Goal: Task Accomplishment & Management: Complete application form

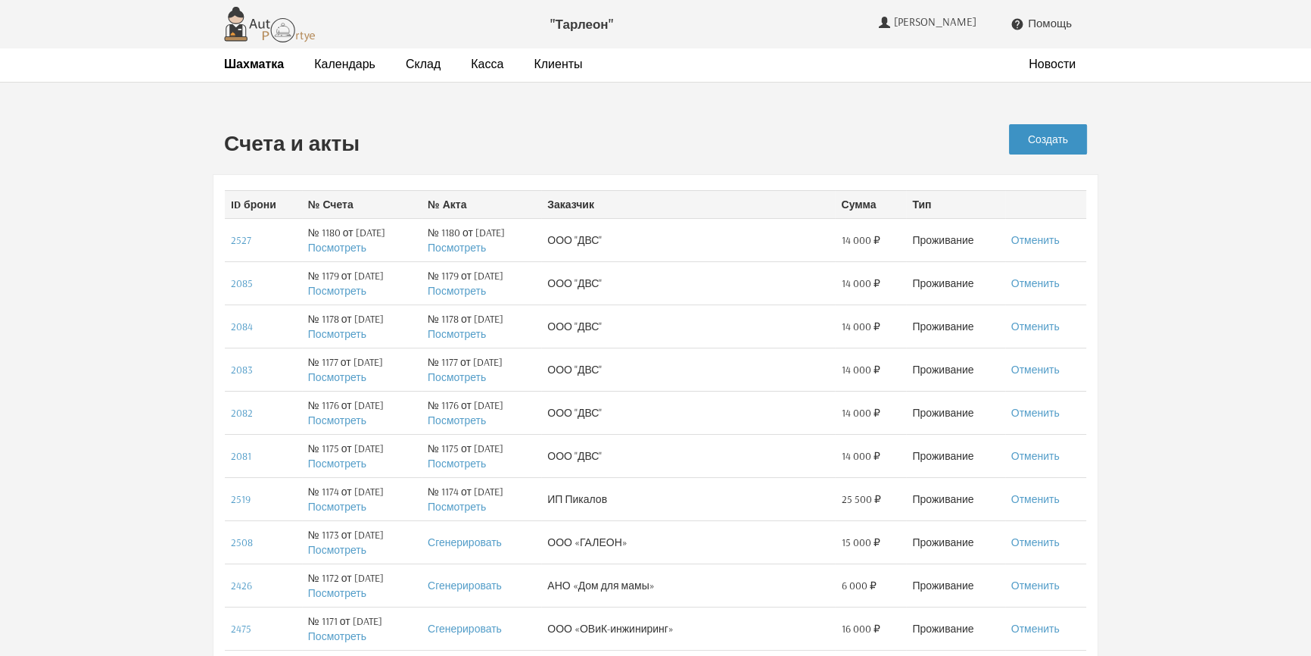
click at [1060, 142] on link "Создать" at bounding box center [1048, 139] width 78 height 30
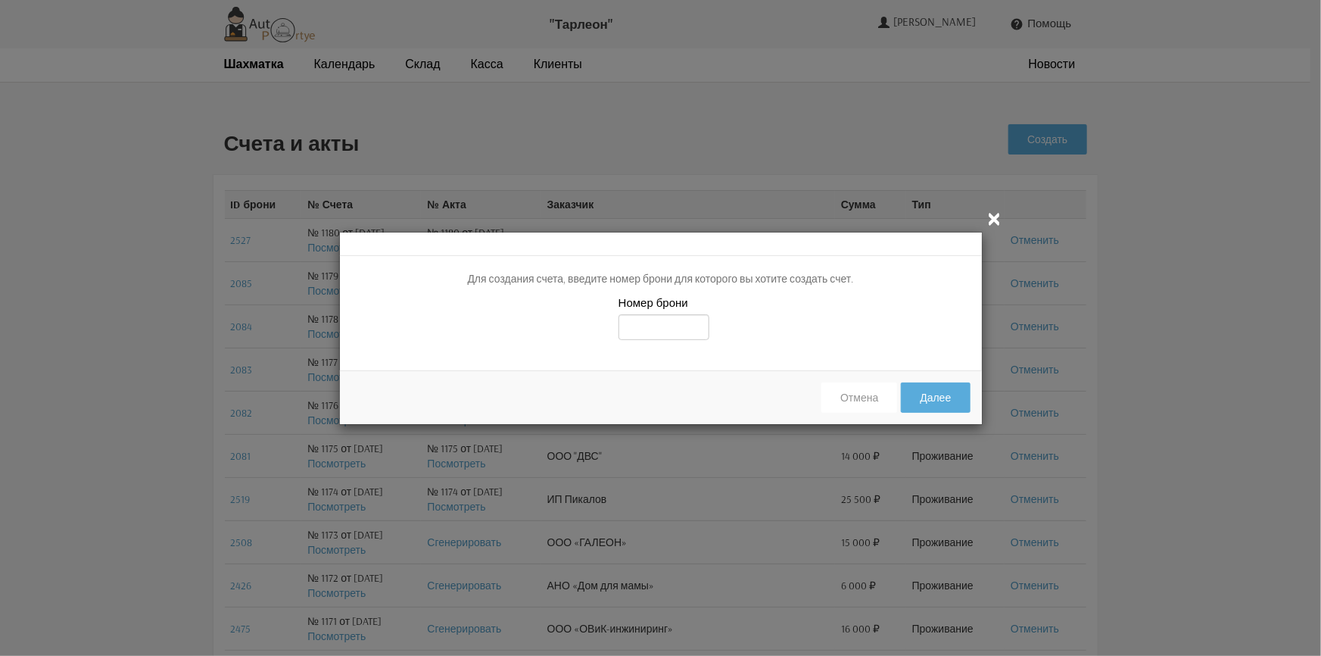
click at [999, 216] on icon "" at bounding box center [995, 218] width 18 height 18
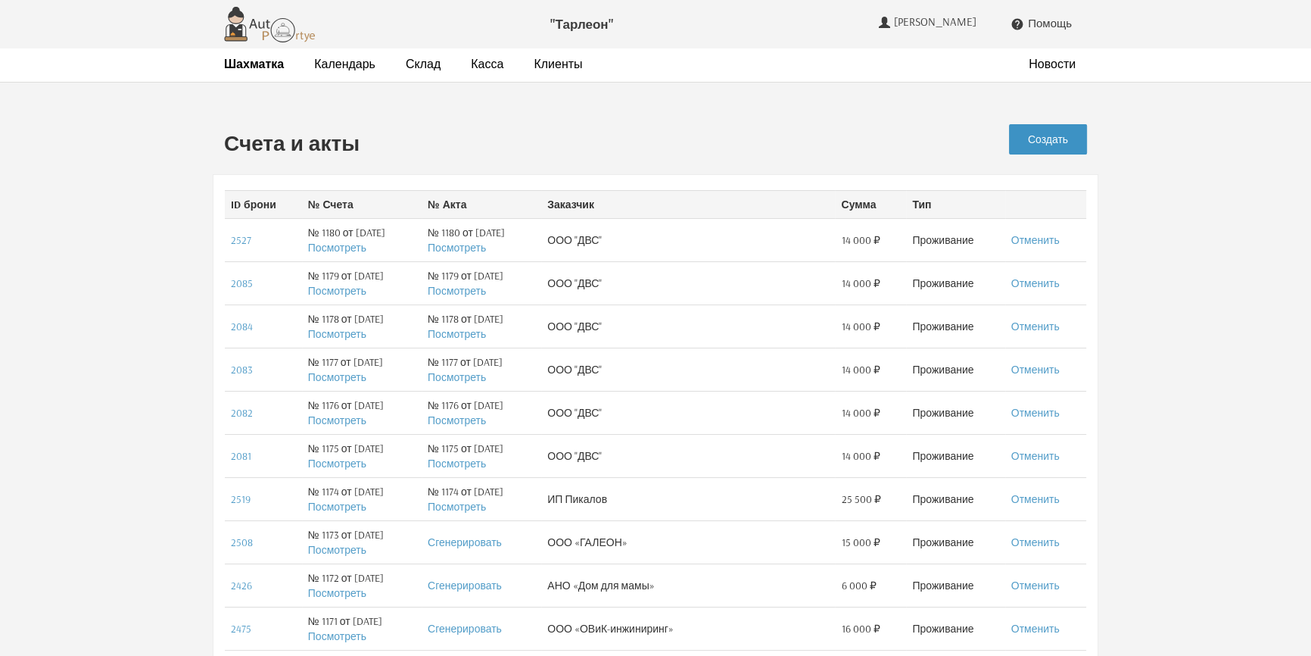
click at [1060, 145] on link "Создать" at bounding box center [1048, 139] width 78 height 30
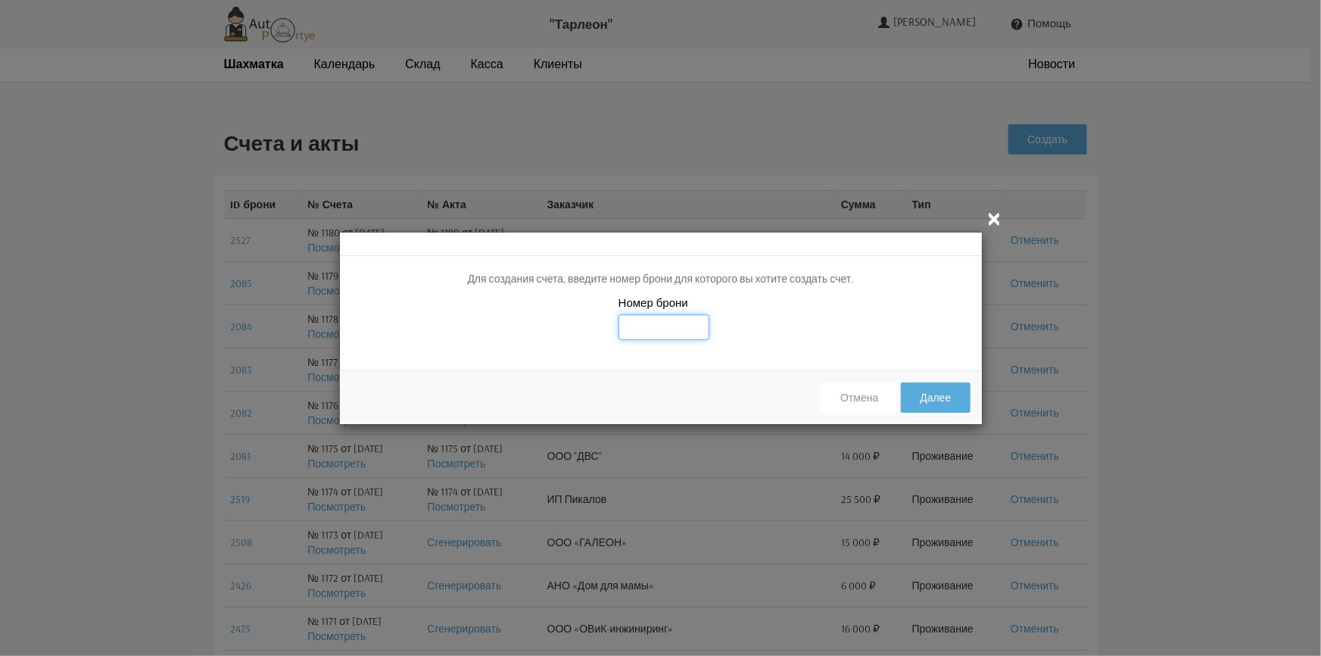
click at [636, 325] on input "text" at bounding box center [663, 327] width 91 height 26
type input "2611"
click at [787, 351] on div "Номер брони 2611" at bounding box center [661, 326] width 642 height 64
click at [936, 396] on button "Далее" at bounding box center [935, 397] width 69 height 30
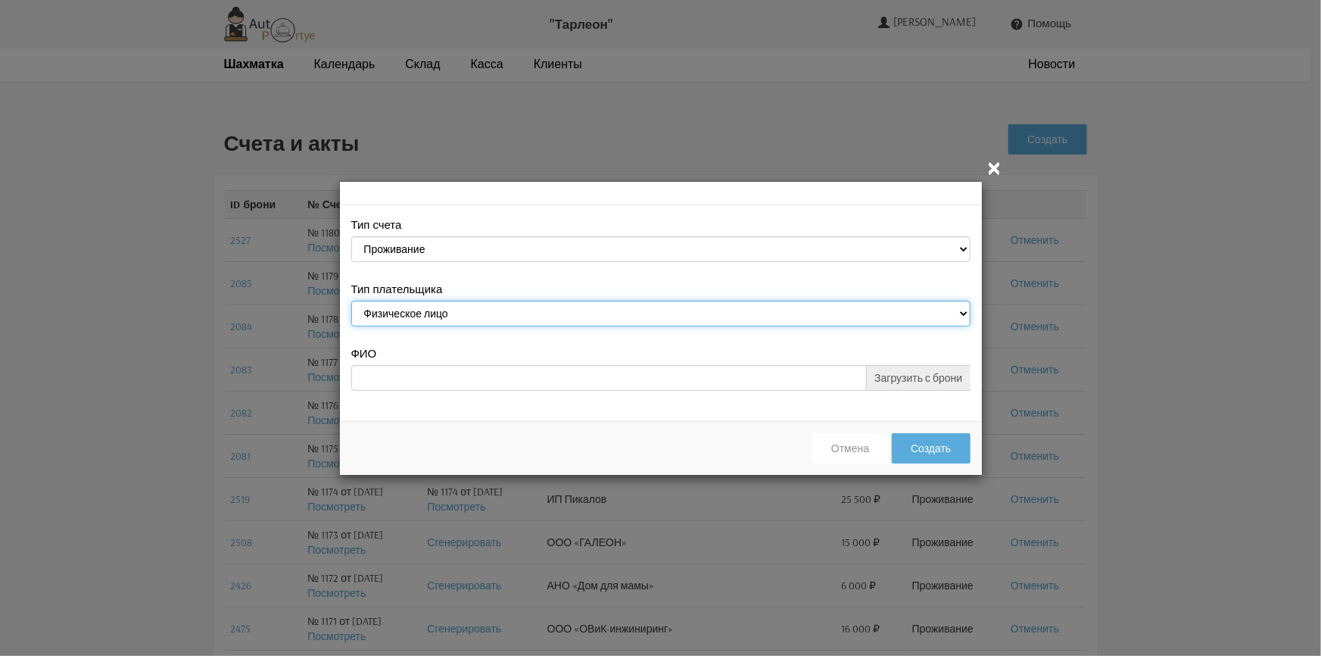
click at [522, 318] on select "Физическое лицо Юридическое лицо" at bounding box center [660, 314] width 619 height 26
select select "legal_entity"
click at [351, 302] on select "Физическое лицо Юридическое лицо" at bounding box center [660, 314] width 619 height 26
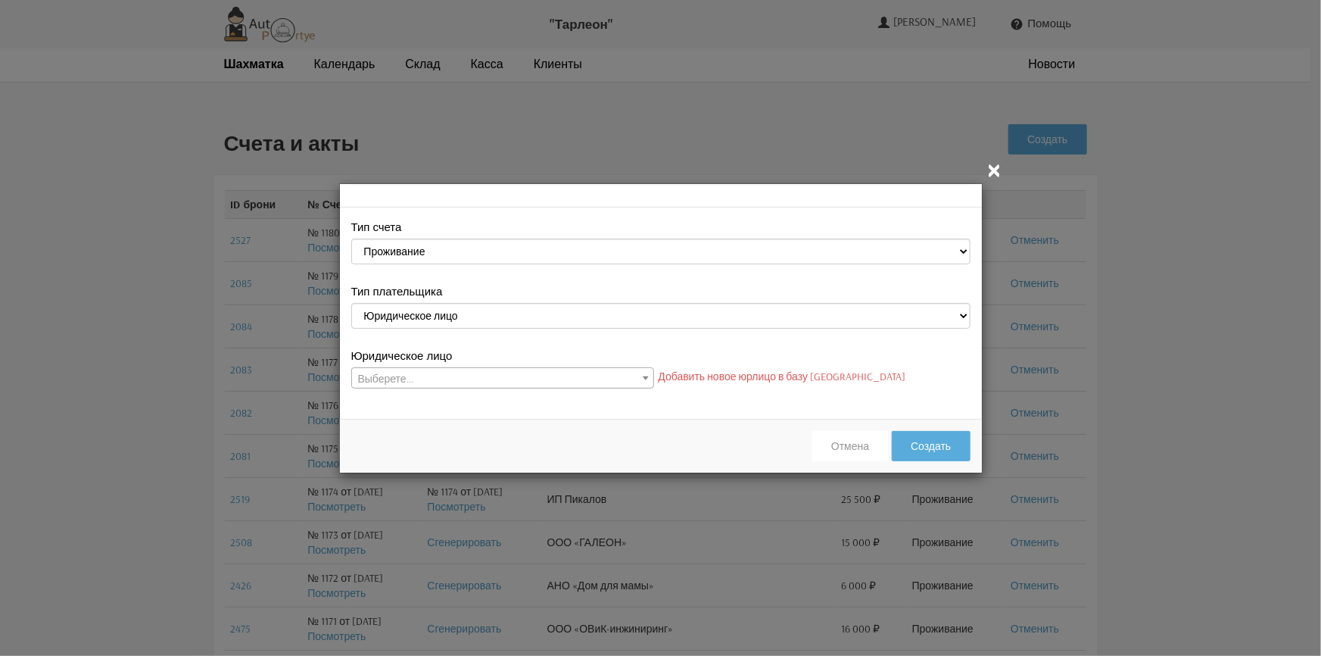
click at [680, 377] on link "Добавить новое юрлицо в базу юрлиц" at bounding box center [783, 376] width 248 height 14
click at [998, 173] on icon "" at bounding box center [995, 169] width 18 height 18
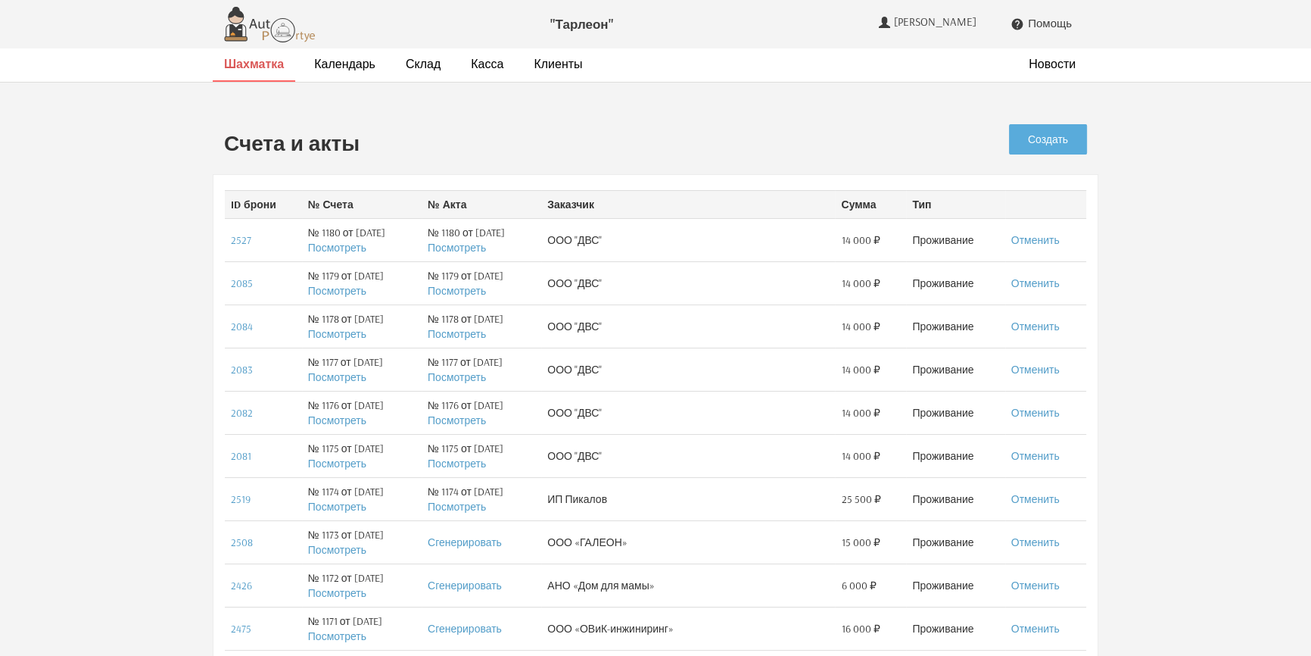
click at [255, 64] on strong "Шахматка" at bounding box center [254, 63] width 60 height 15
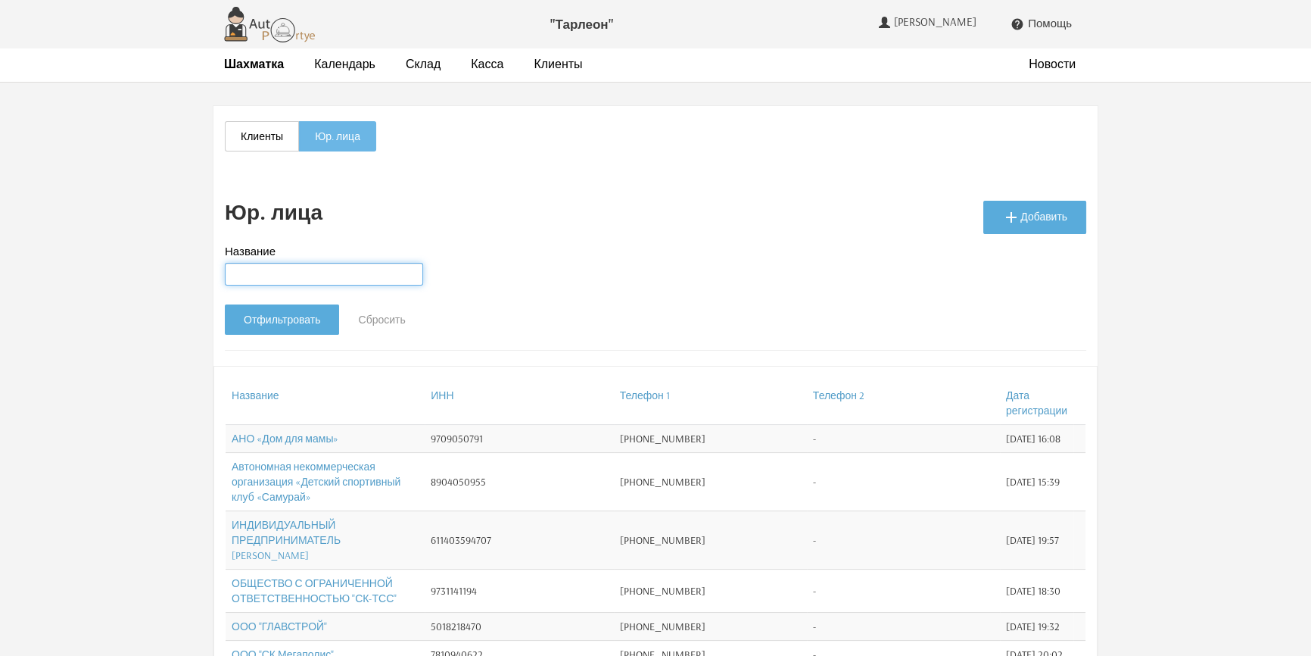
click at [242, 279] on input "Название" at bounding box center [324, 274] width 198 height 23
paste input "Индивидуальный предприниматель Родионова Анна Юрьевна"
drag, startPoint x: 229, startPoint y: 273, endPoint x: 458, endPoint y: 273, distance: 229.4
click at [458, 273] on div "Название Индивидуальный предприниматель Родионова Анна Юрьевна" at bounding box center [655, 273] width 884 height 61
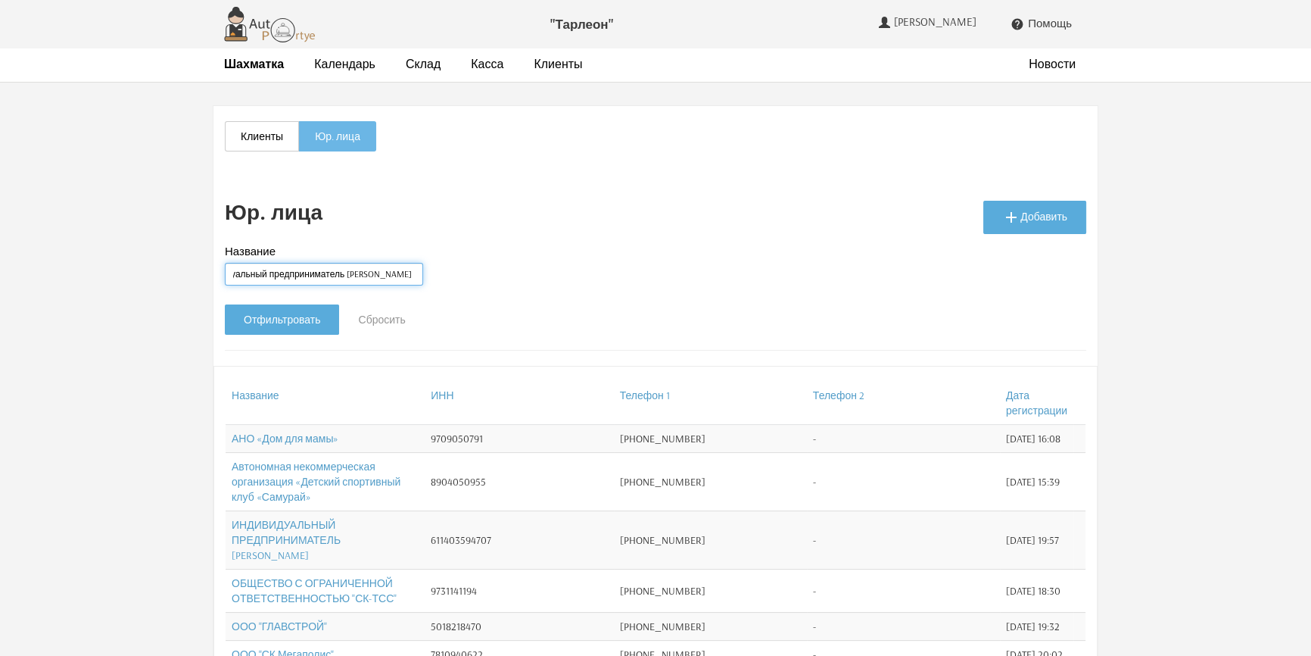
paste input "Родионова А.Ю."
type input "И"
click at [1020, 215] on icon "" at bounding box center [1011, 217] width 18 height 18
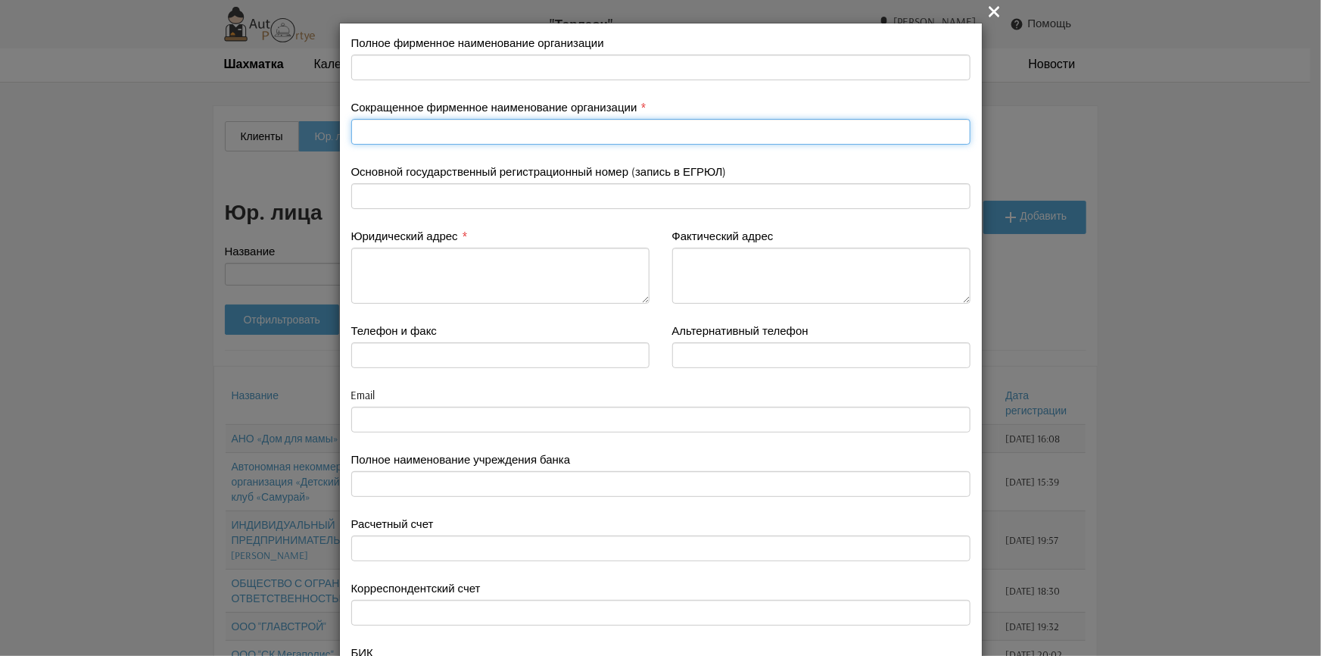
click at [378, 132] on input "text" at bounding box center [660, 132] width 619 height 26
paste input "ИП [PERSON_NAME] [PERSON_NAME]Ю."
type input "ИП [PERSON_NAME] [PERSON_NAME]Ю."
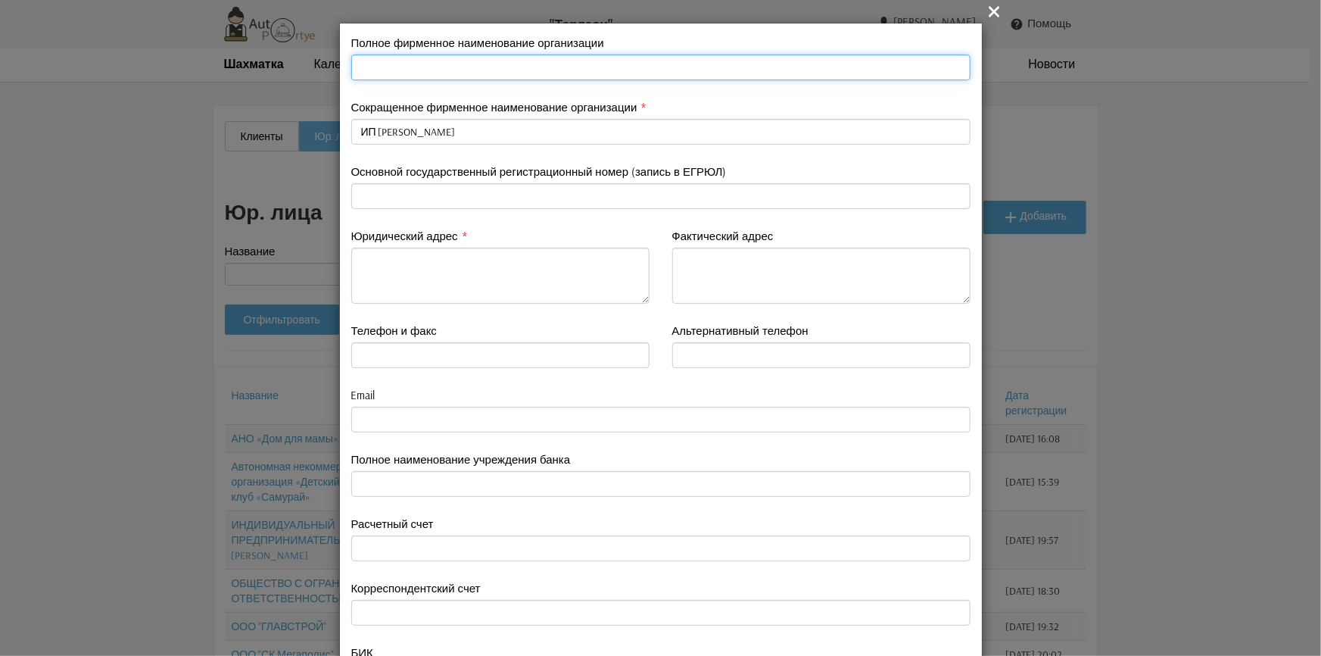
click at [358, 63] on input "text" at bounding box center [660, 68] width 619 height 26
paste input "Индивидуальный предприниматель Родионова Анна Юрьевна"
type input "Индивидуальный предприниматель Родионова Анна Юрьевна"
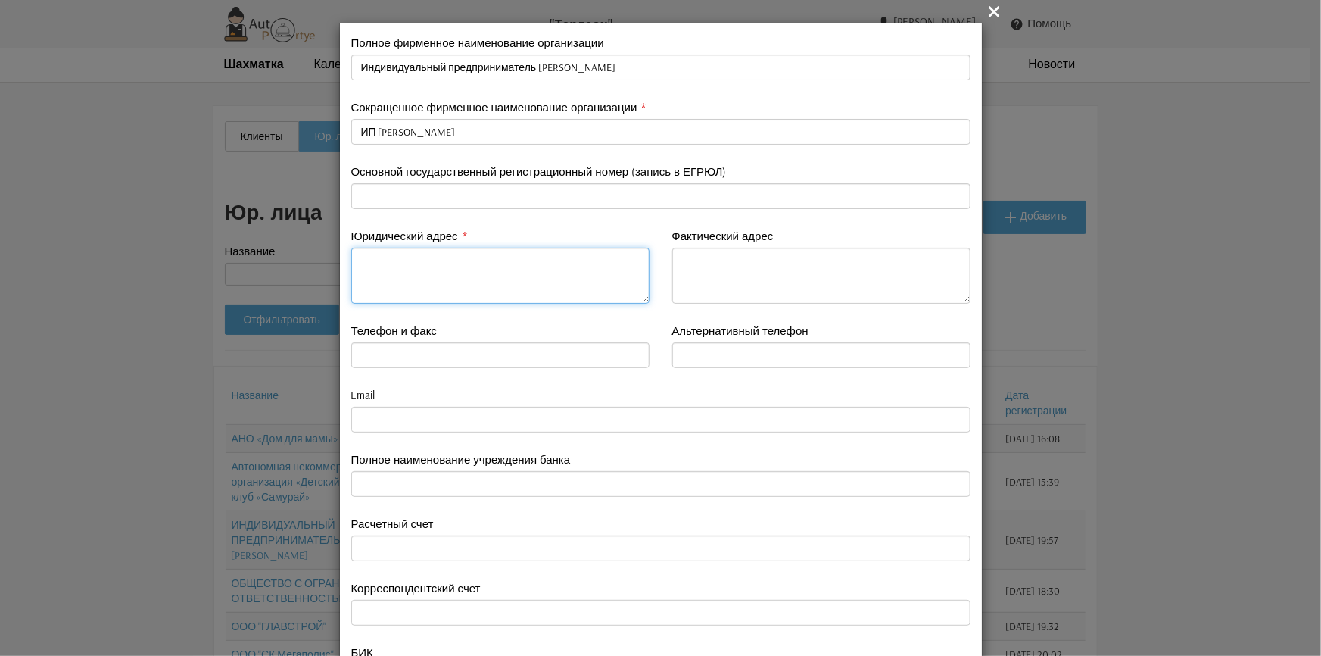
click at [366, 273] on textarea at bounding box center [500, 276] width 298 height 56
paste textarea "410056, г.Саратов, ул. им.Пугачева Е.И., д. 85/93, кв. 39"
type textarea "410056, г.Саратов, ул. им.Пугачева Е.И., д. 85/93, кв. 39"
click at [365, 350] on input "text" at bounding box center [500, 355] width 298 height 26
paste input "9198335206"
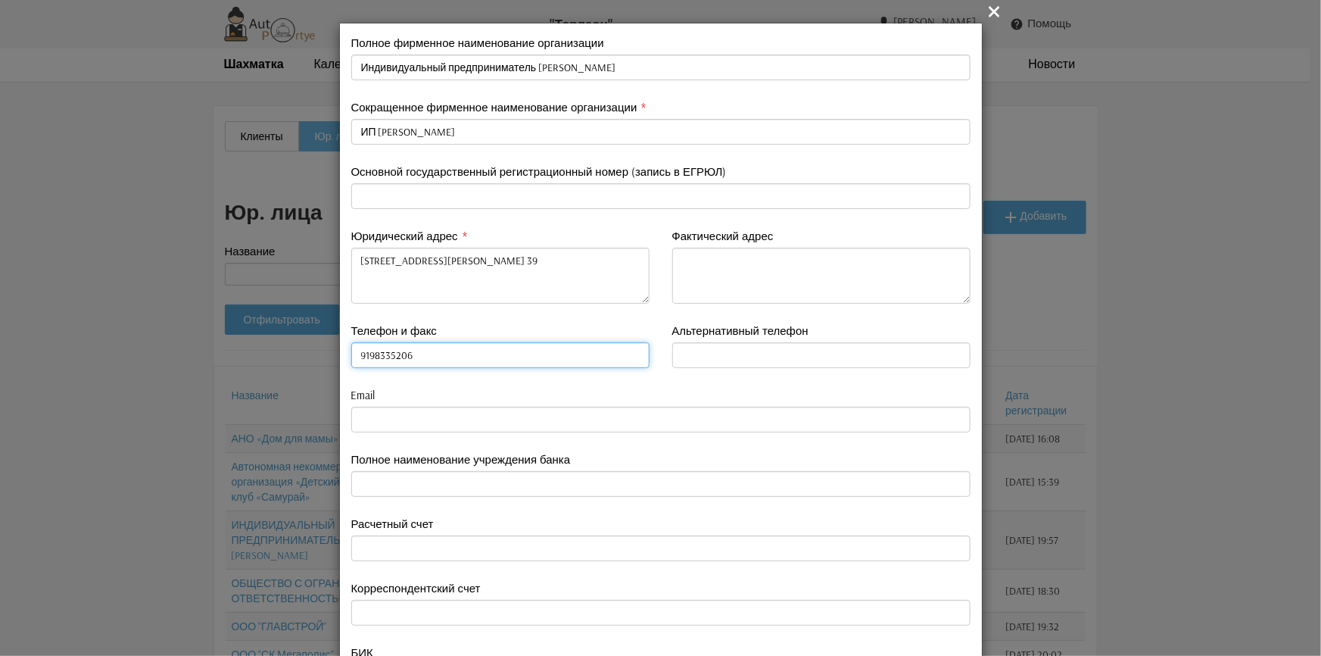
type input "9198335206"
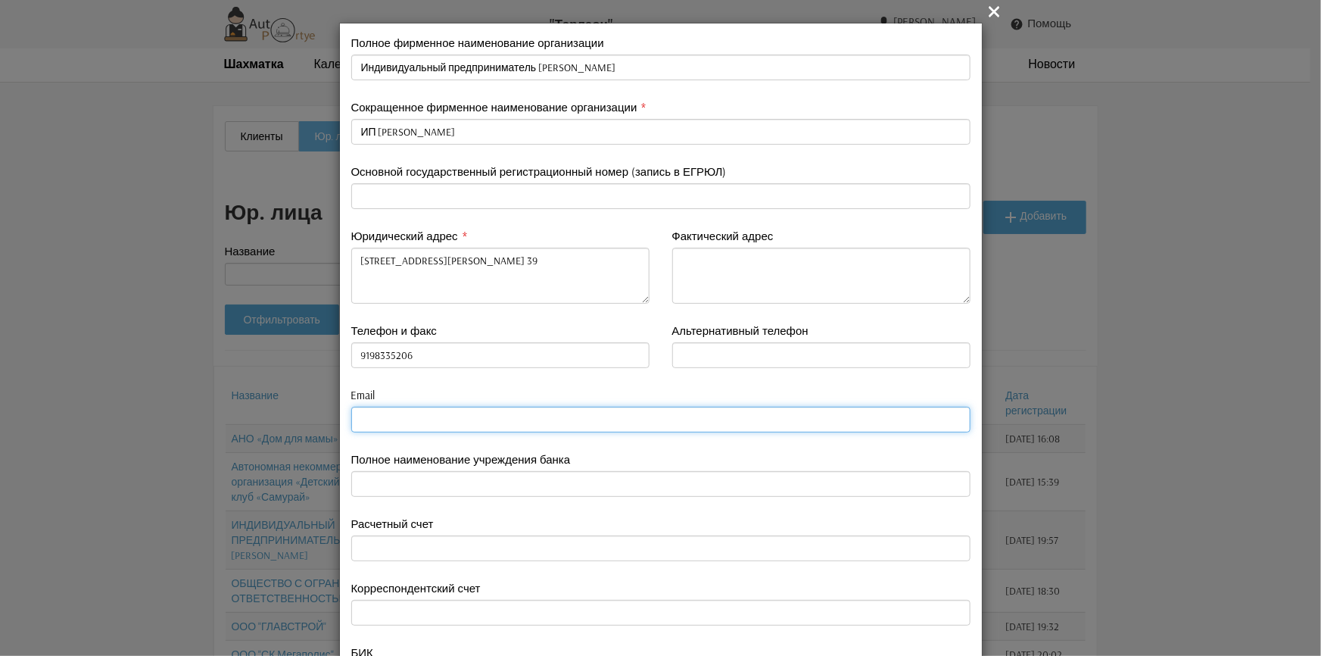
type input "9198335206"
click at [372, 422] on input "email" at bounding box center [660, 419] width 619 height 26
paste input "aurodionova@mail.ru"
type input "aurodionova@mail.ru"
type input "9198335206"
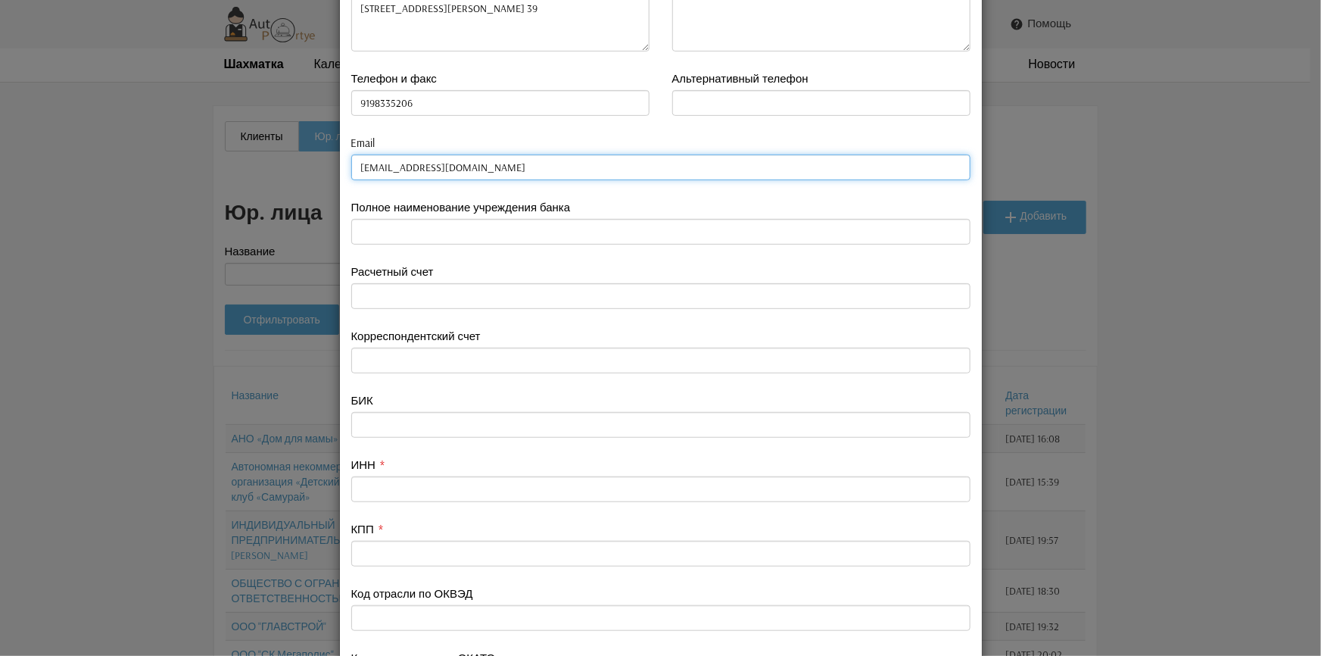
scroll to position [275, 0]
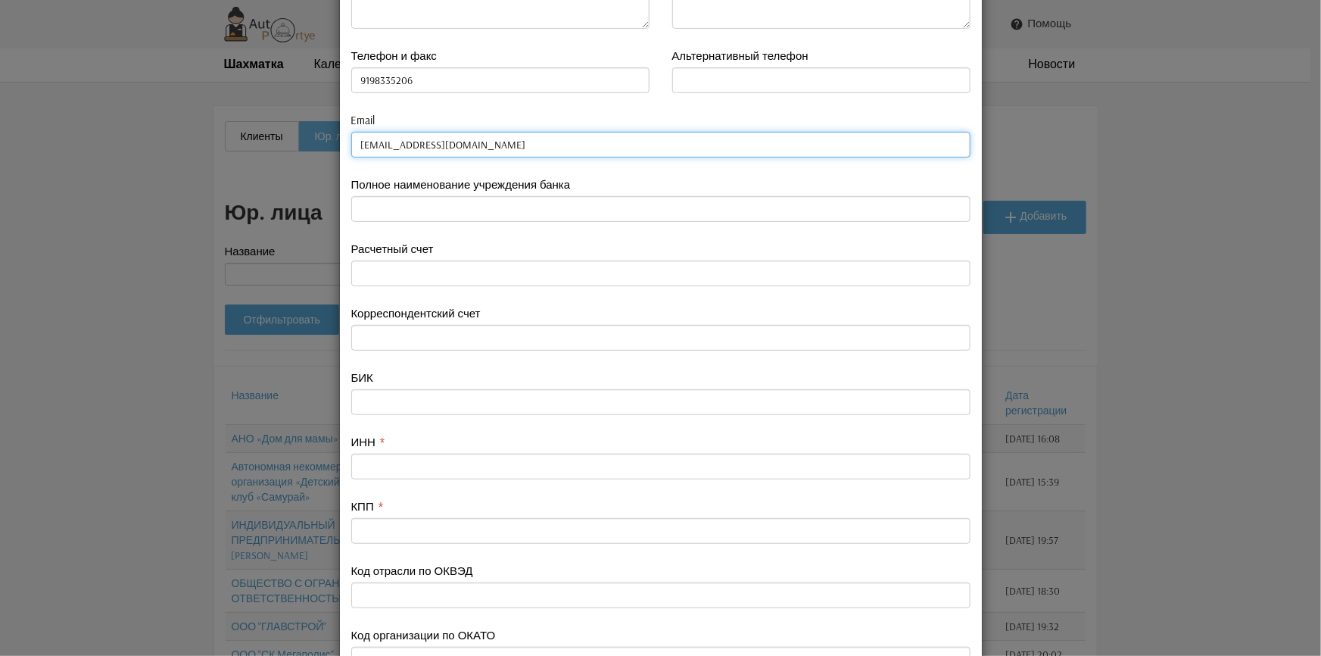
type input "aurodionova@mail.ru"
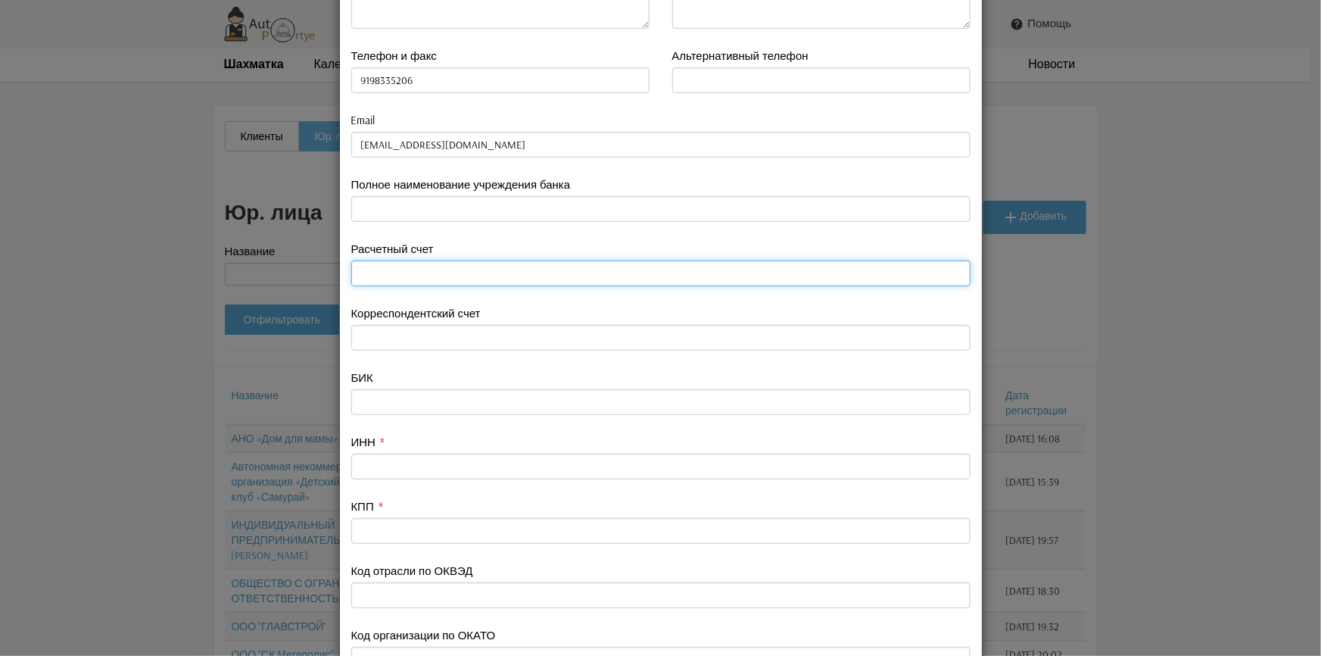
click at [372, 268] on input "text" at bounding box center [660, 273] width 619 height 26
paste input "40802810311520001365"
type input "40802810311520001365"
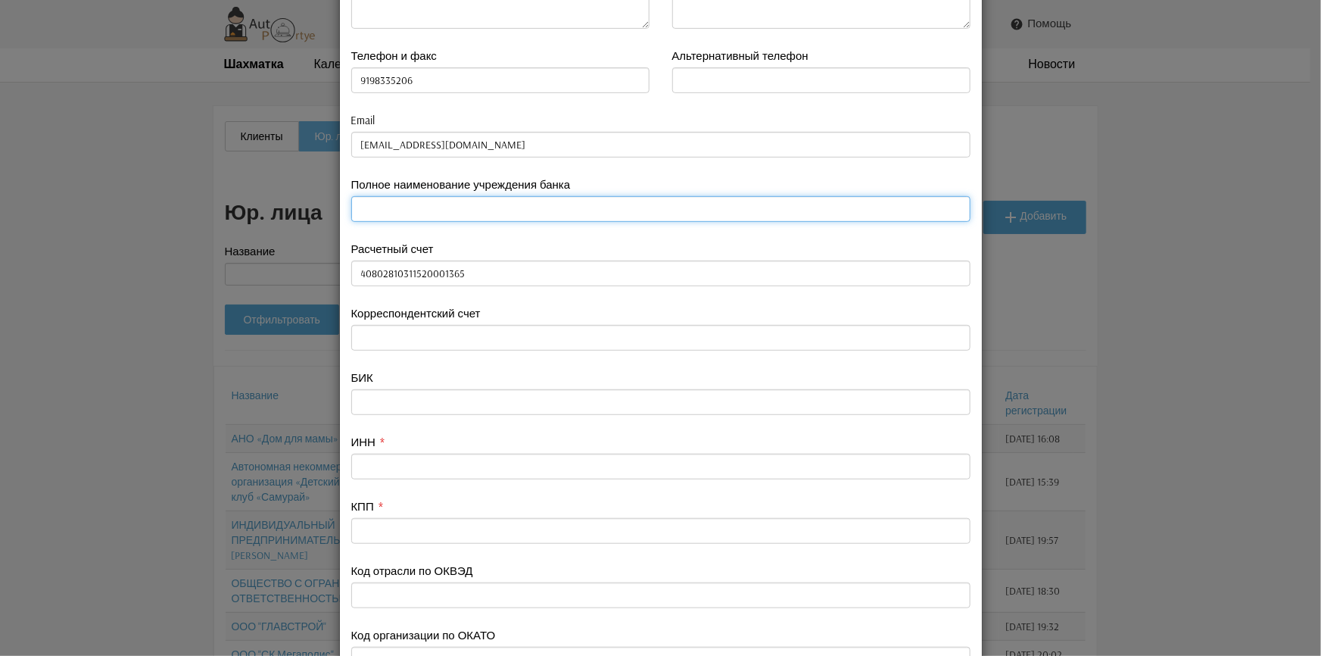
paste input "ФИЛИАЛ «ЦЕНТРАЛЬНЫЙ» БАНКА ВТБ"
type input "ФИЛИАЛ «ЦЕНТРАЛЬНЫЙ» БАНКА ВТБ"
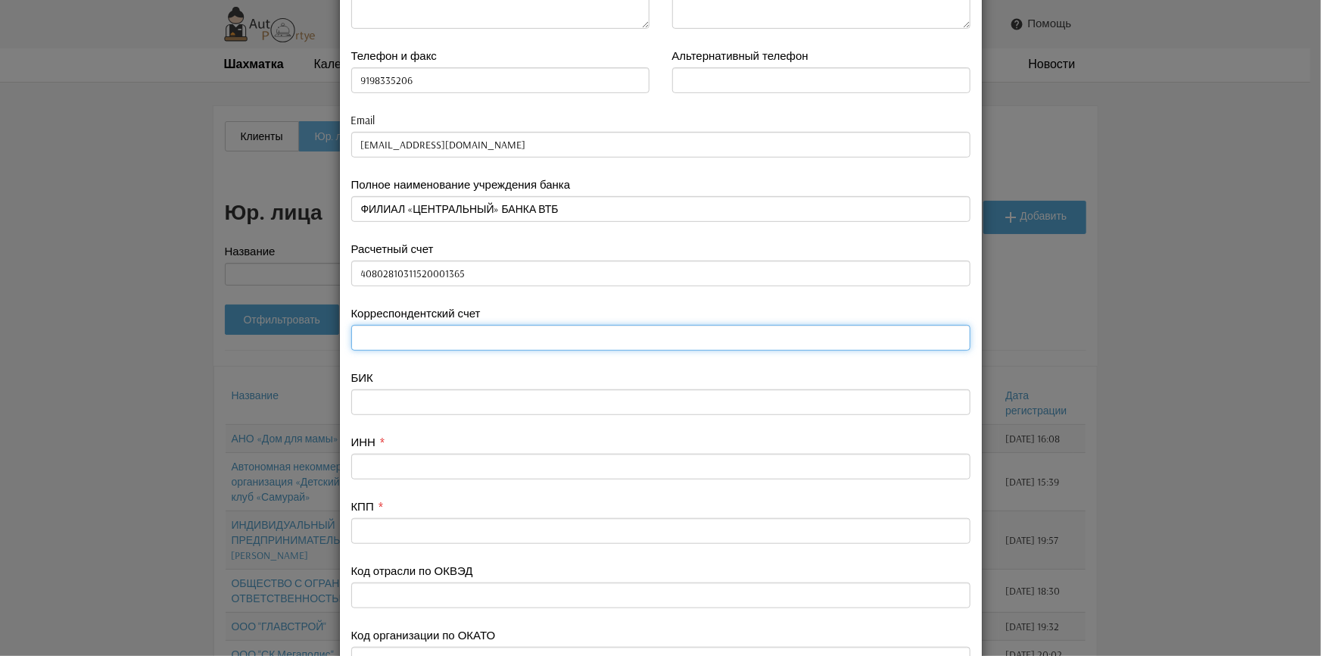
click at [380, 340] on input "text" at bounding box center [660, 338] width 619 height 26
paste input "30101810145250000411"
type input "30101810145250000411"
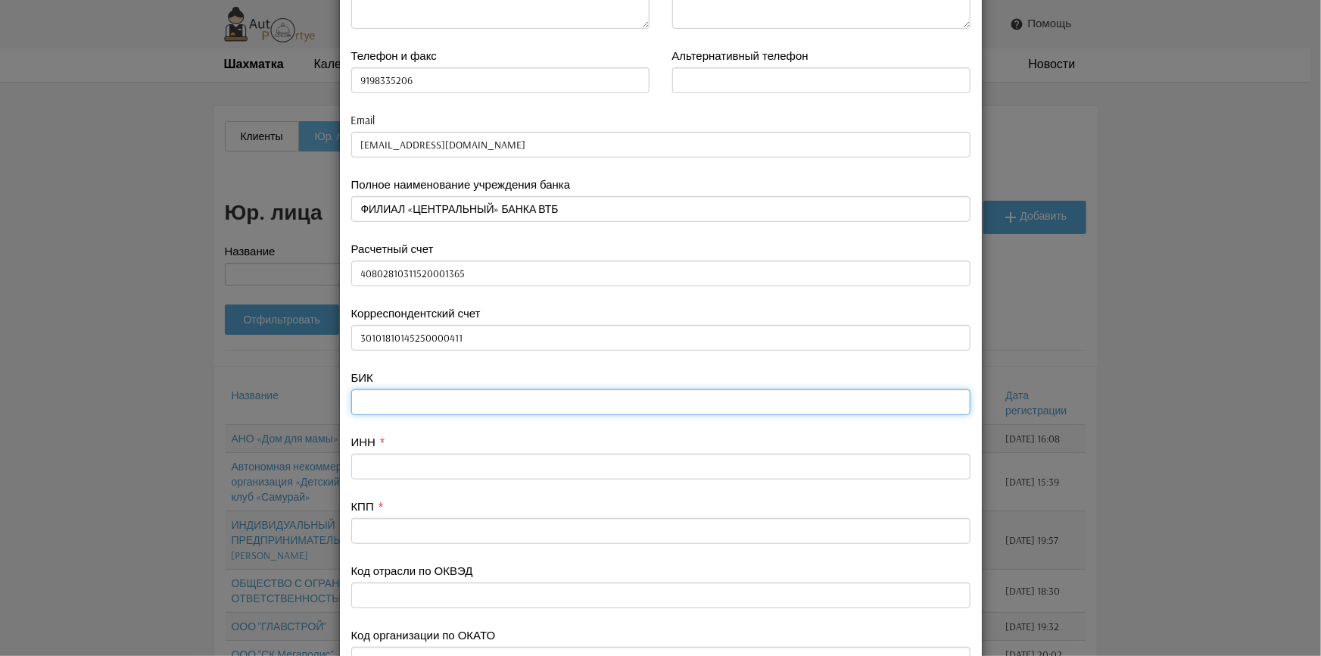
click at [365, 398] on input "text" at bounding box center [660, 402] width 619 height 26
paste input "044525411"
type input "044525411"
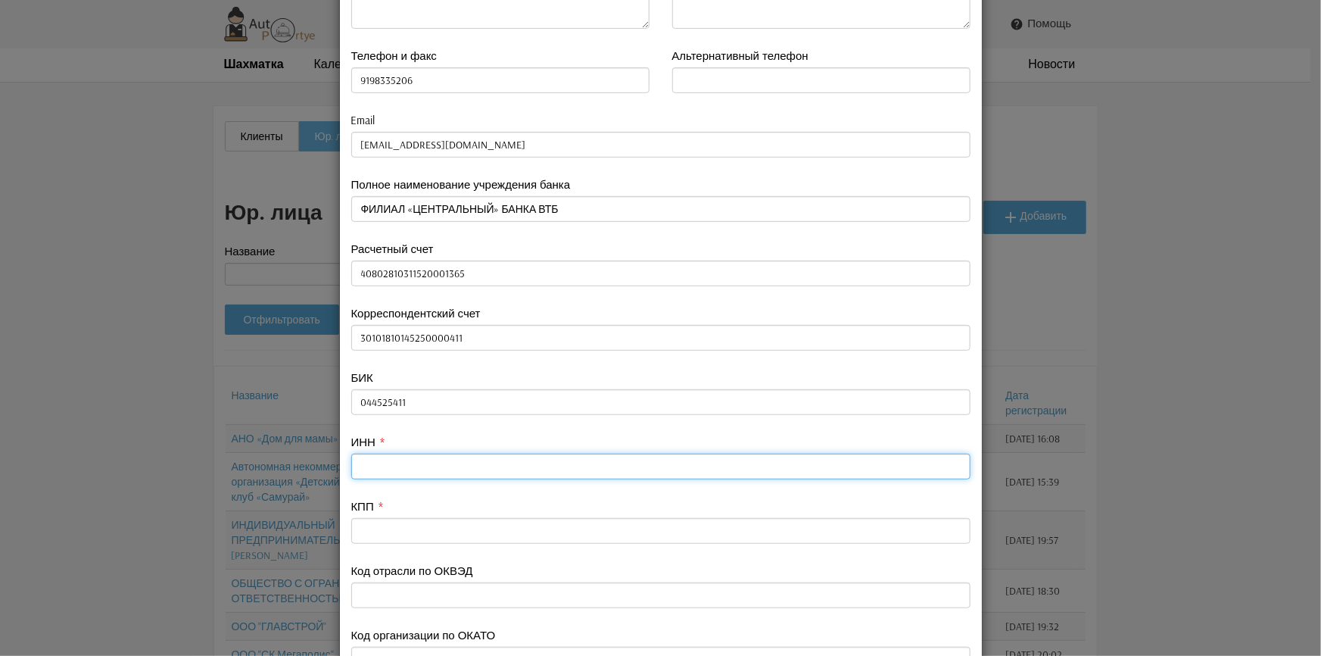
paste input "645503064788"
type input "645503064788"
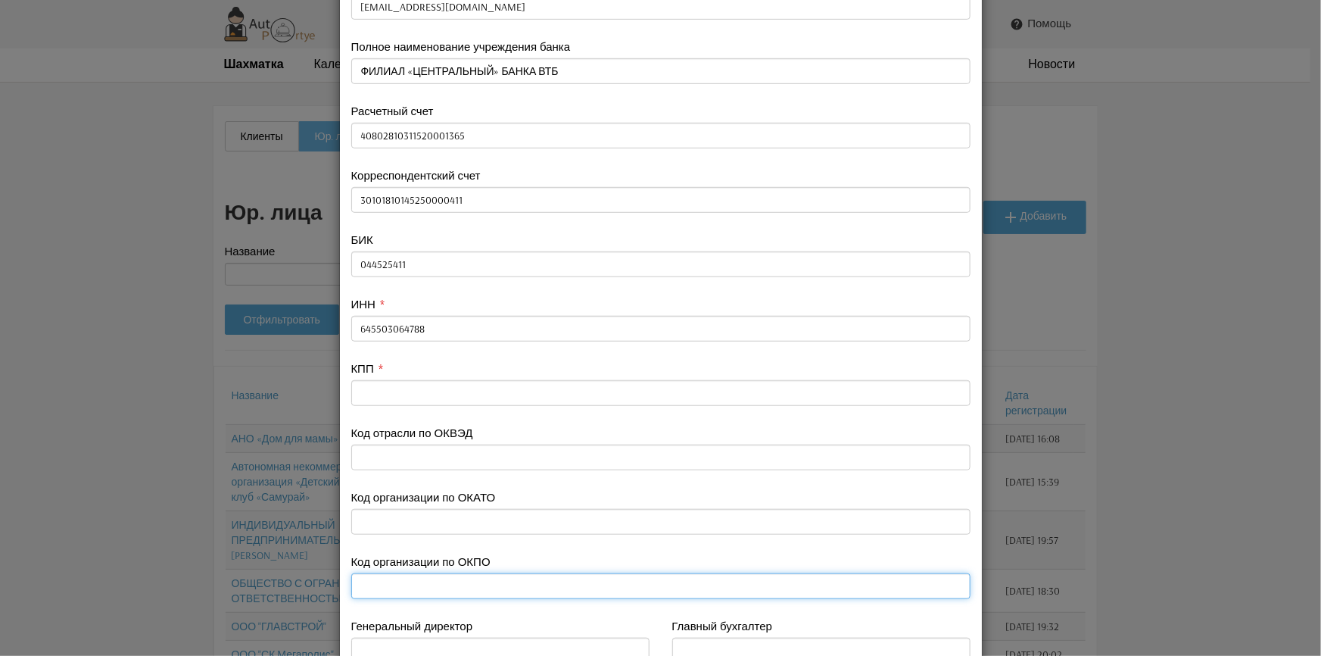
click at [475, 583] on input "text" at bounding box center [660, 586] width 619 height 26
paste input "2008749517"
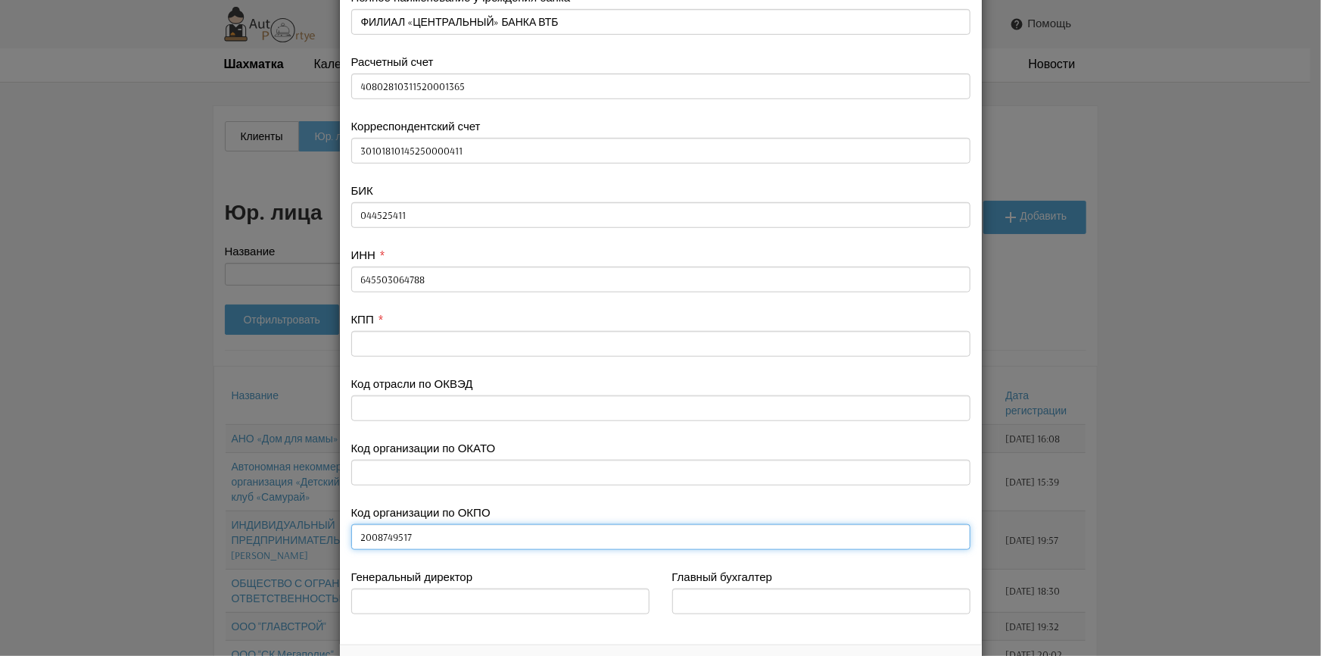
scroll to position [526, 0]
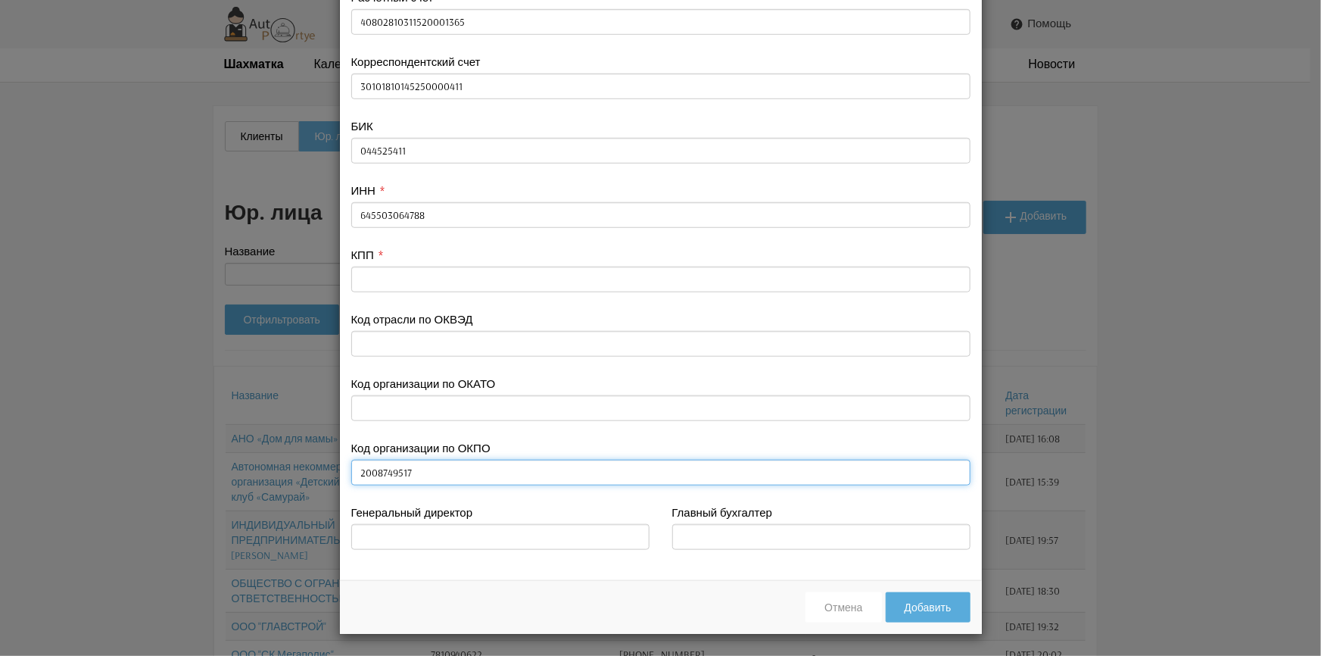
type input "2008749517"
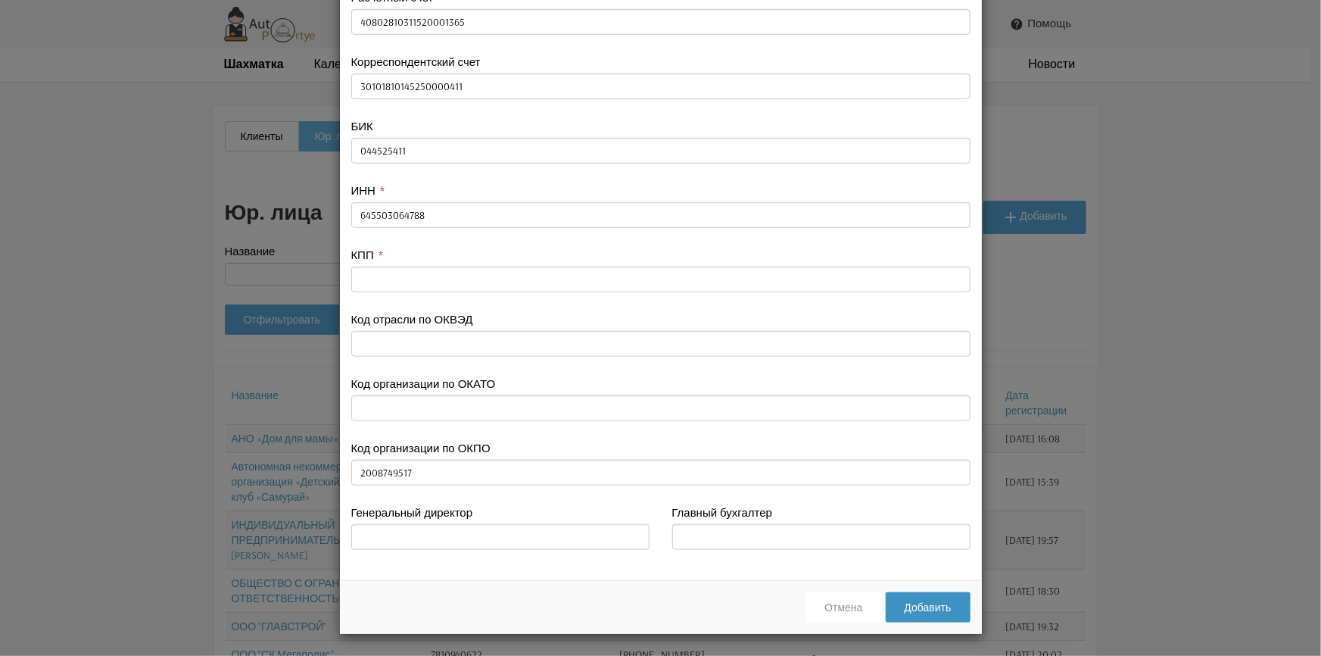
click at [911, 604] on button "Добавить" at bounding box center [928, 607] width 85 height 30
type input "9198335206"
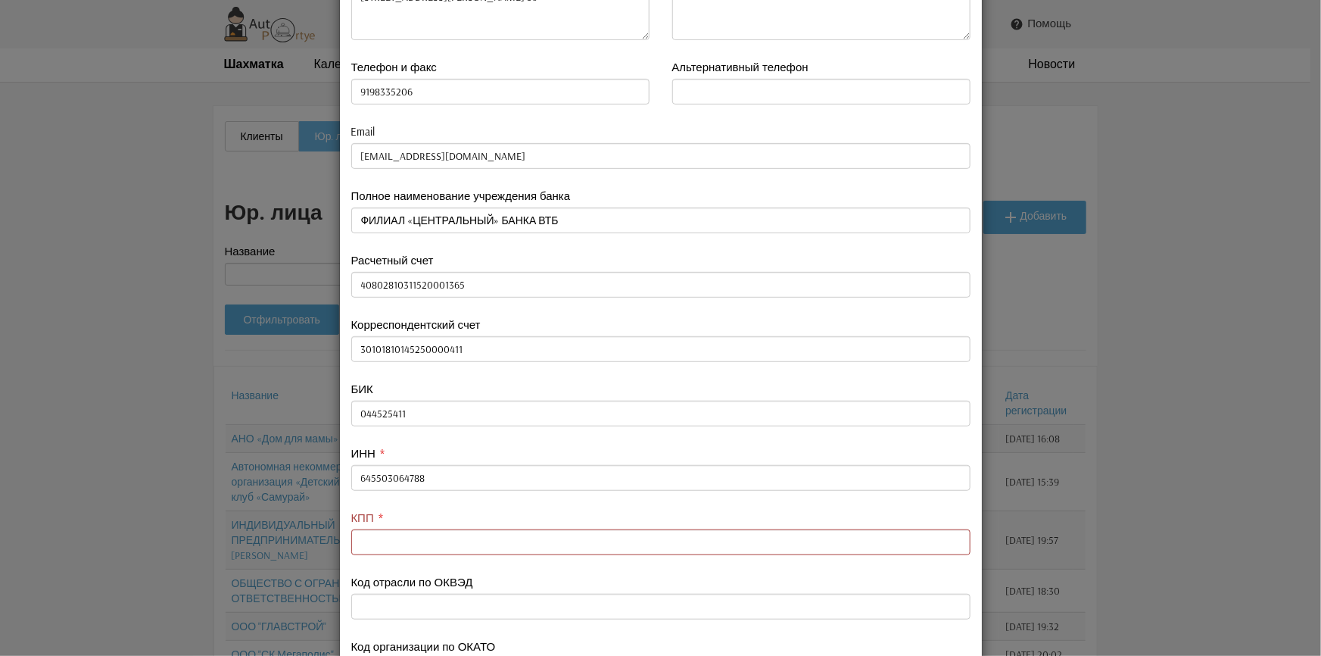
scroll to position [251, 0]
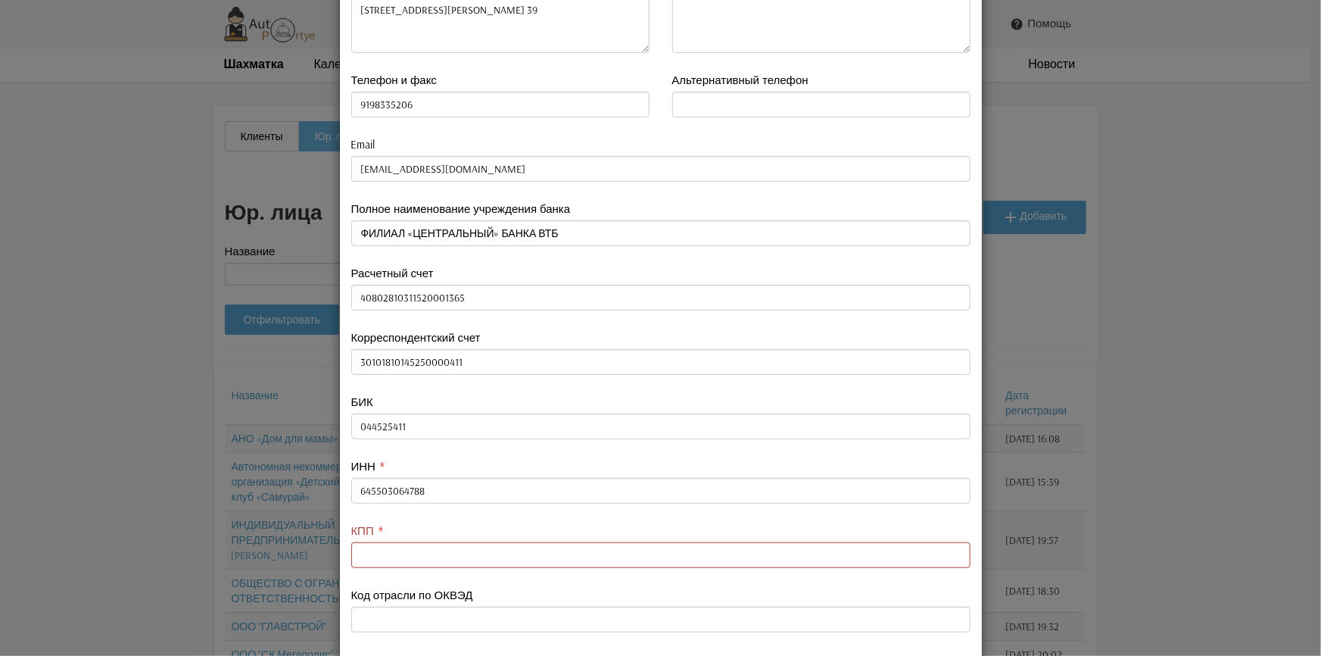
type input "9198335206"
click at [372, 554] on input "text" at bounding box center [660, 555] width 619 height 26
paste input "645503064788"
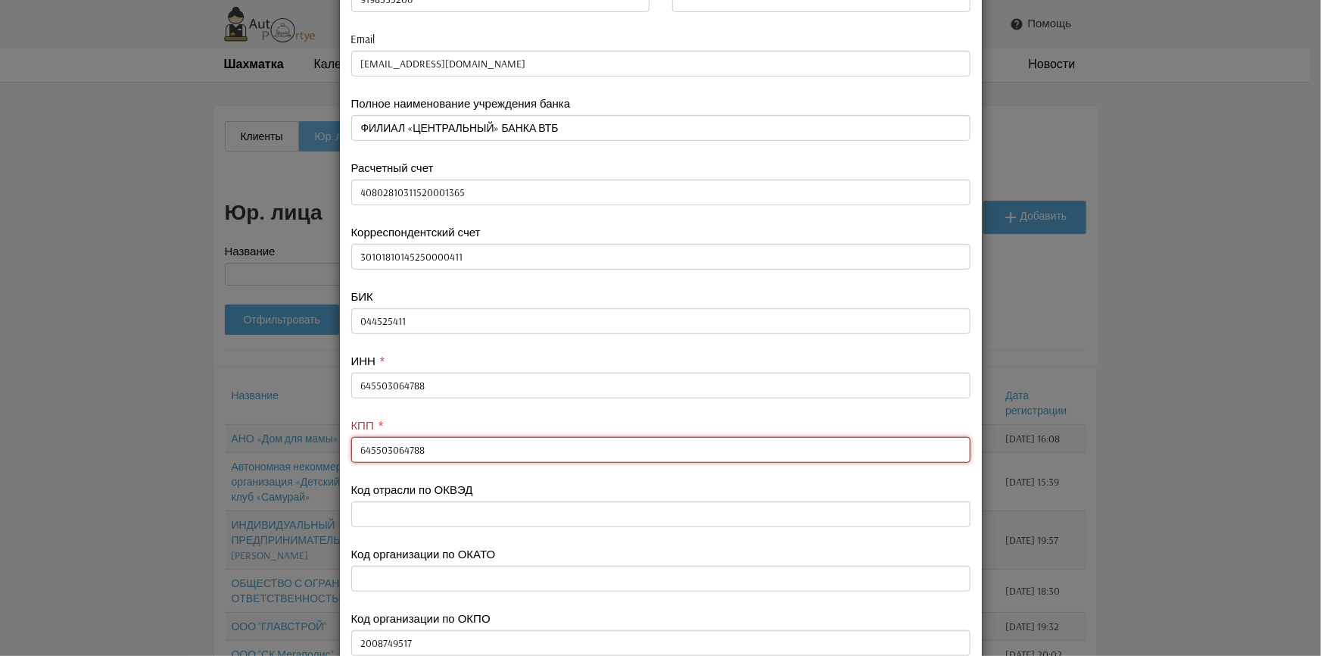
scroll to position [526, 0]
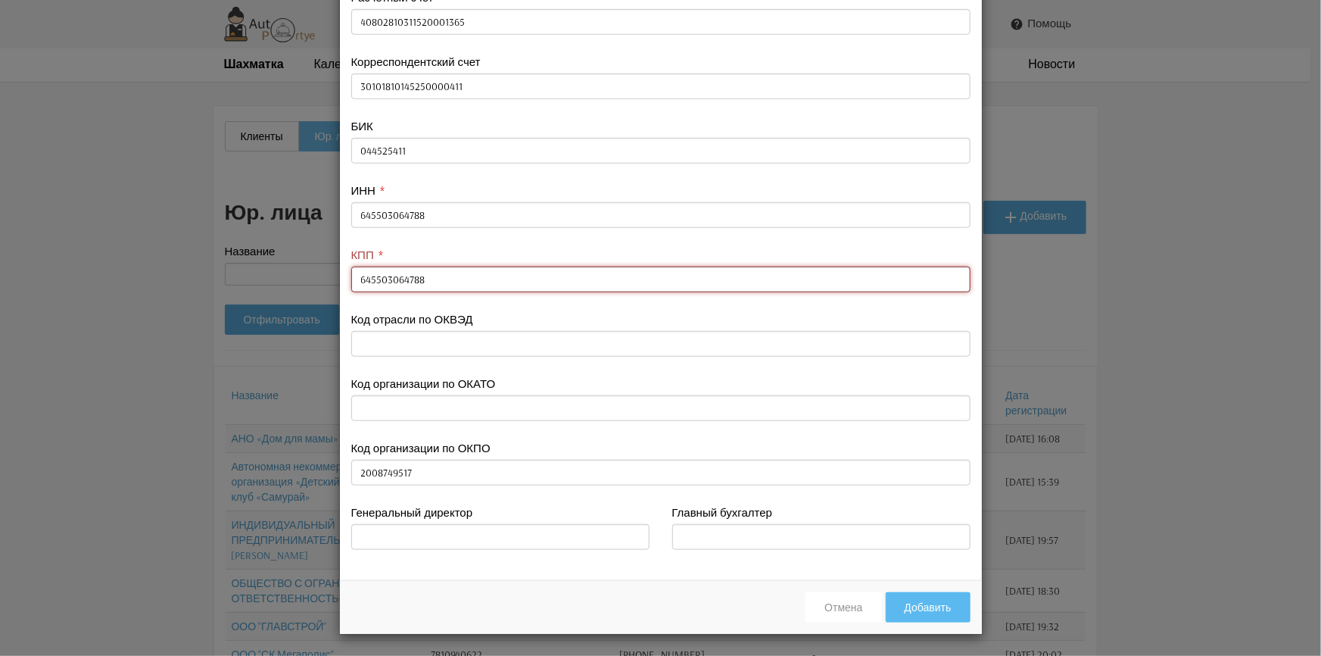
type input "645503064788"
click at [936, 612] on button "Добавить" at bounding box center [928, 607] width 85 height 30
type input "9198335206"
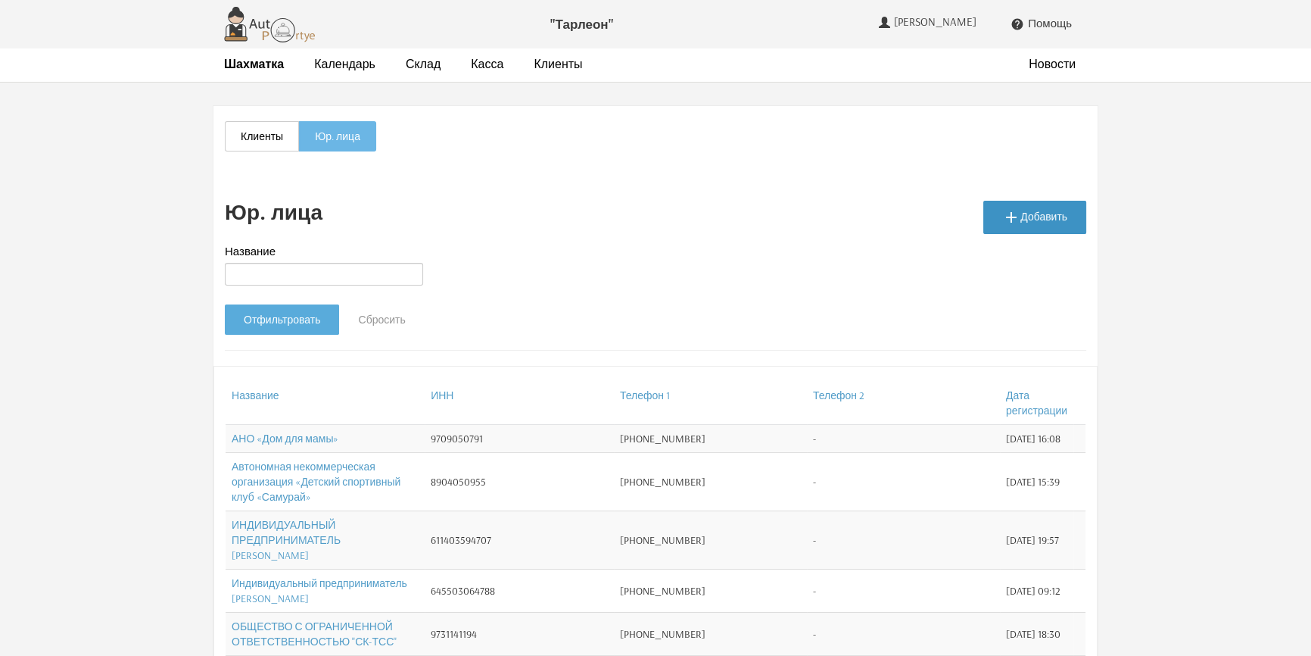
click at [1020, 221] on icon "" at bounding box center [1011, 217] width 18 height 18
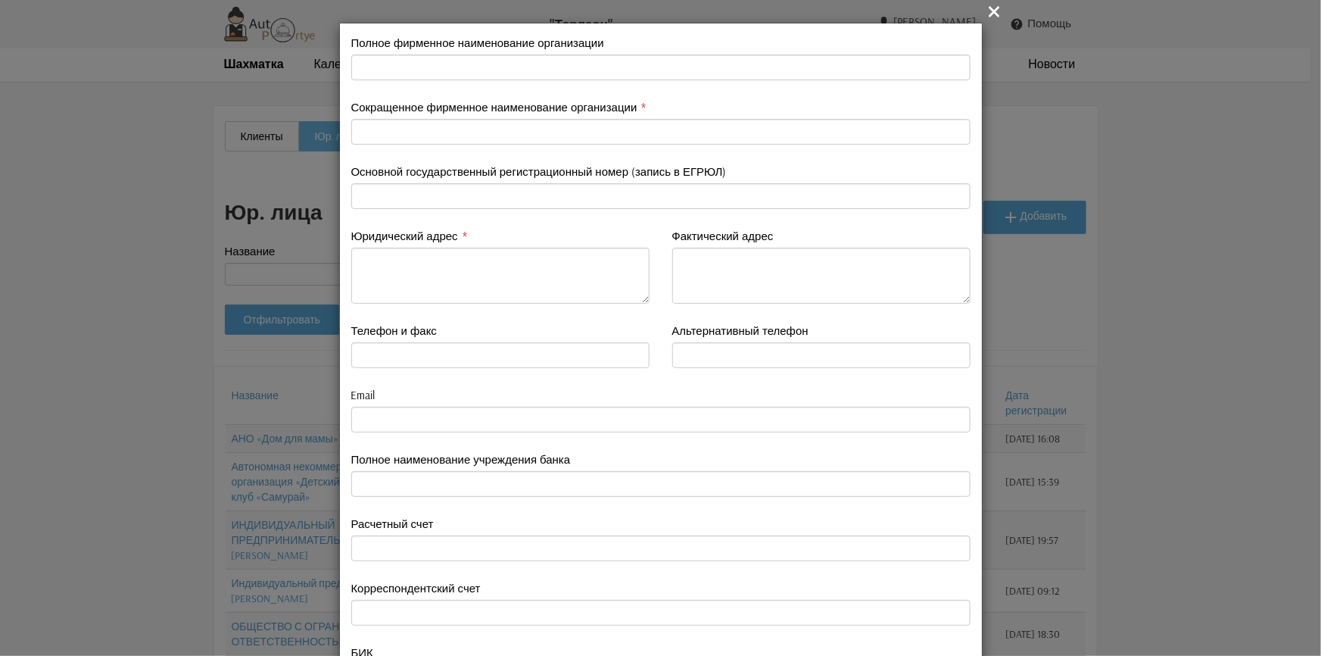
click at [993, 8] on icon "" at bounding box center [995, 11] width 18 height 18
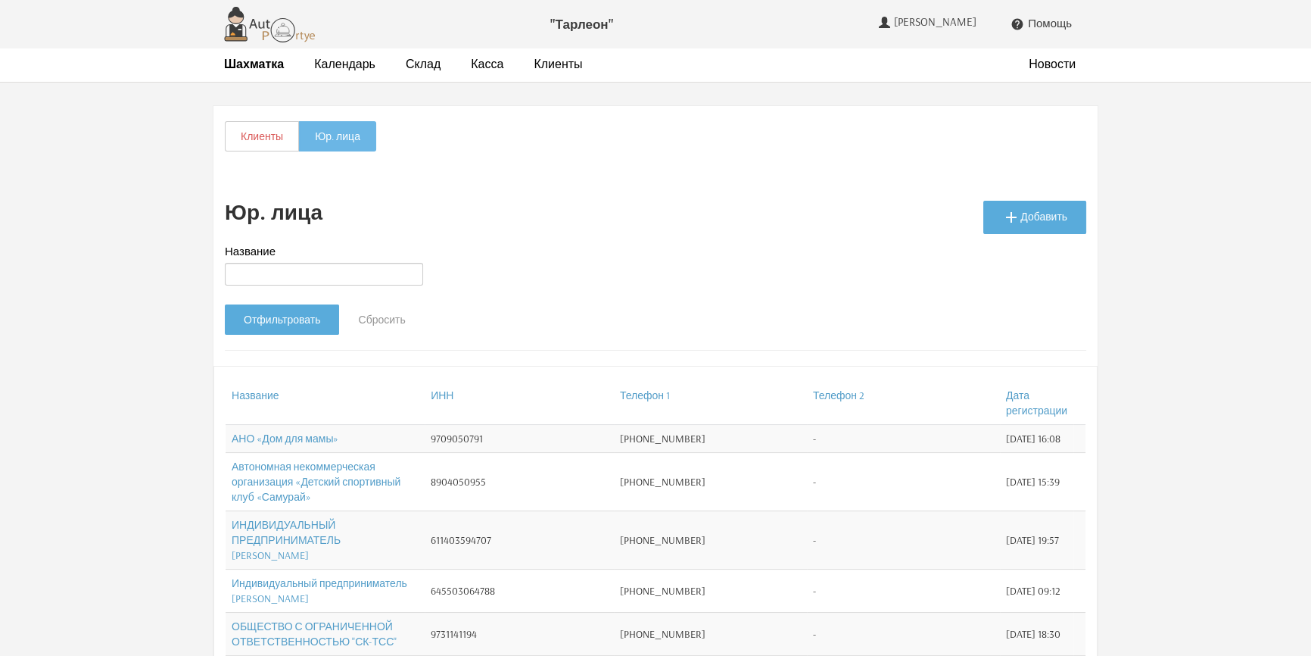
click at [257, 143] on link "Клиенты" at bounding box center [262, 136] width 74 height 30
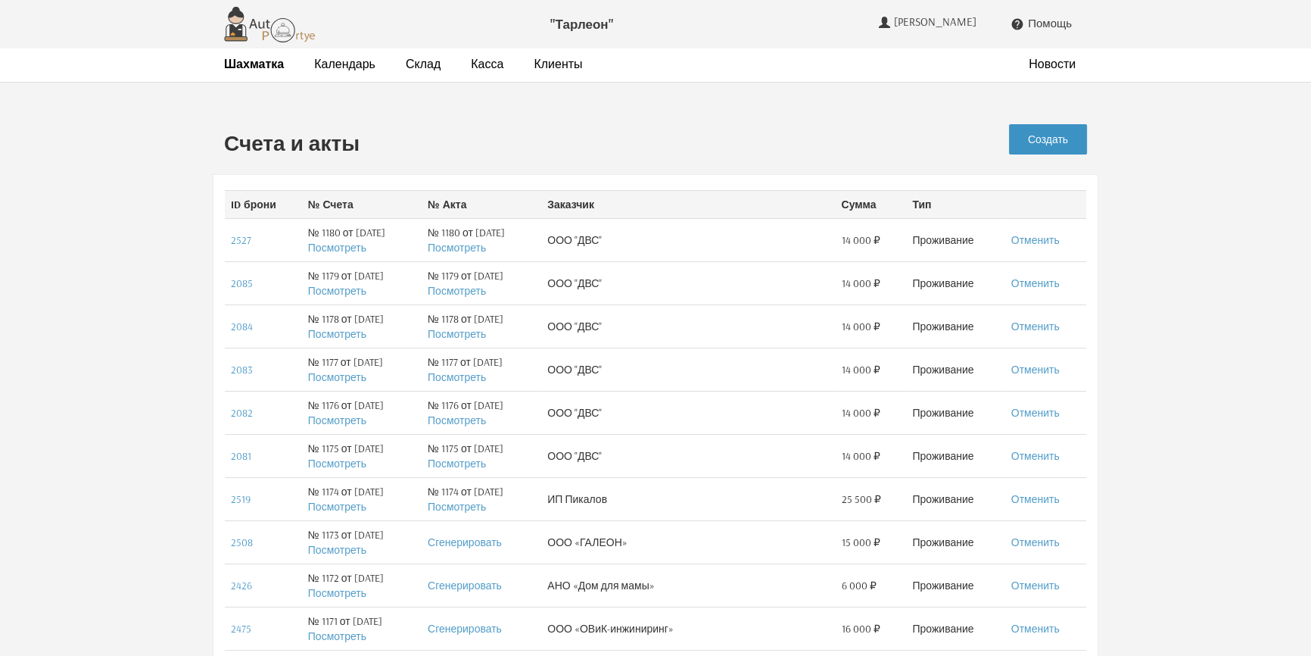
click at [1037, 133] on link "Создать" at bounding box center [1048, 139] width 78 height 30
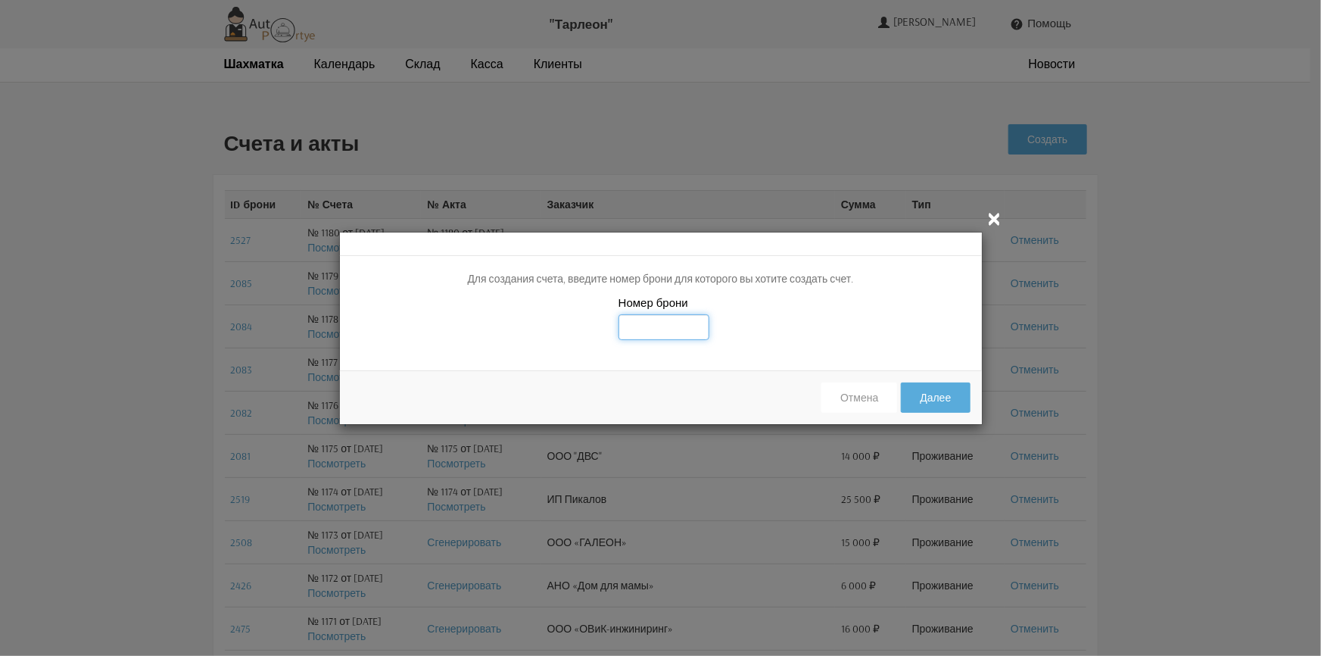
click at [673, 325] on input "text" at bounding box center [663, 327] width 91 height 26
type input "2611"
click at [931, 394] on button "Далее" at bounding box center [935, 397] width 69 height 30
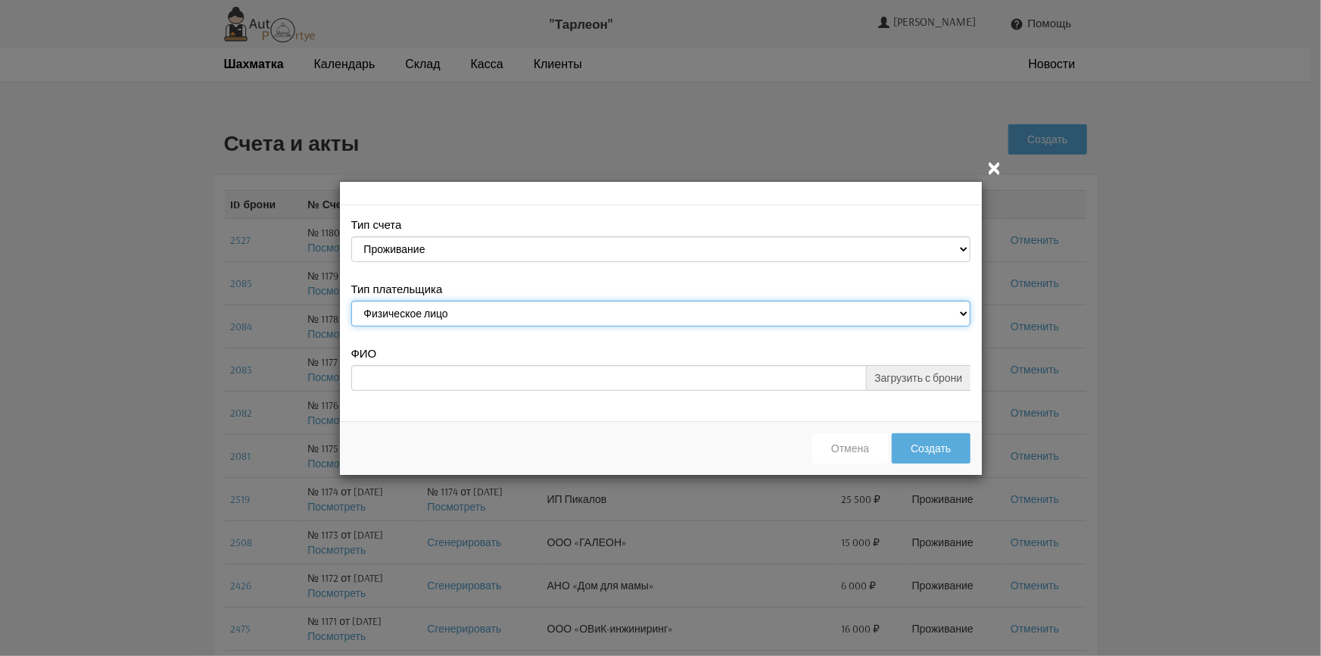
click at [724, 314] on select "Физическое лицо Юридическое лицо" at bounding box center [660, 314] width 619 height 26
select select "legal_entity"
click at [351, 302] on select "Физическое лицо Юридическое лицо" at bounding box center [660, 314] width 619 height 26
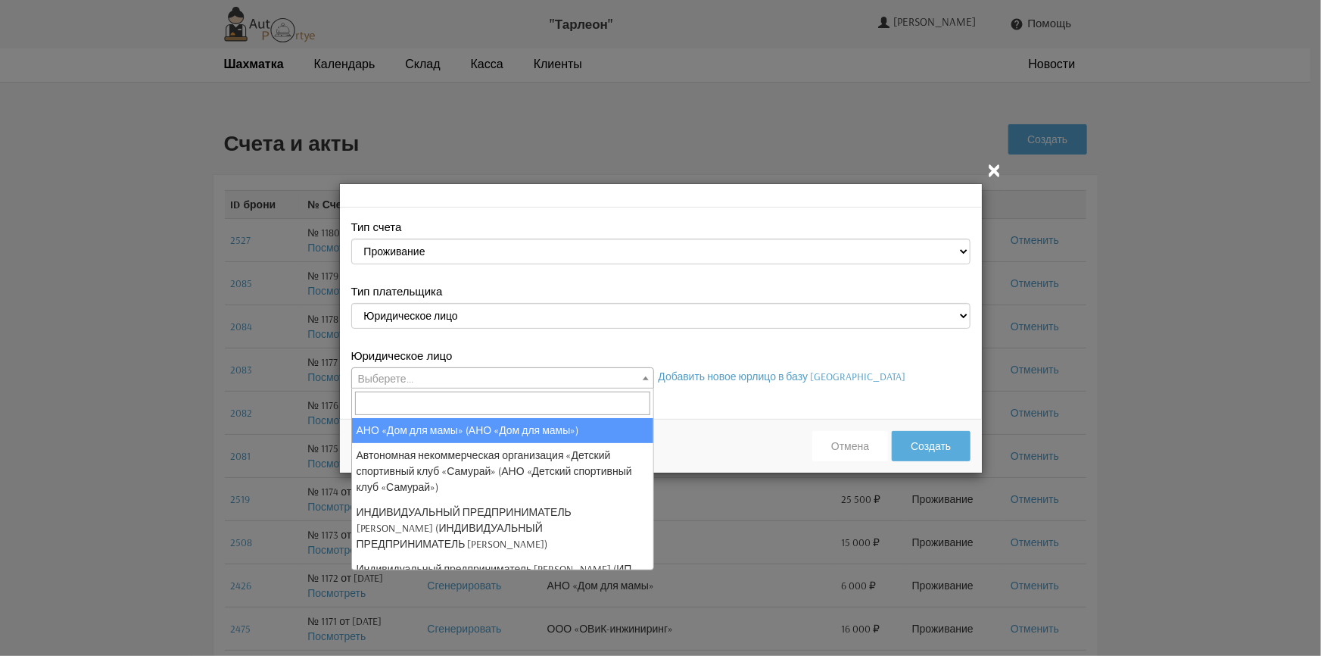
click at [610, 370] on span "Выберете..." at bounding box center [502, 378] width 301 height 21
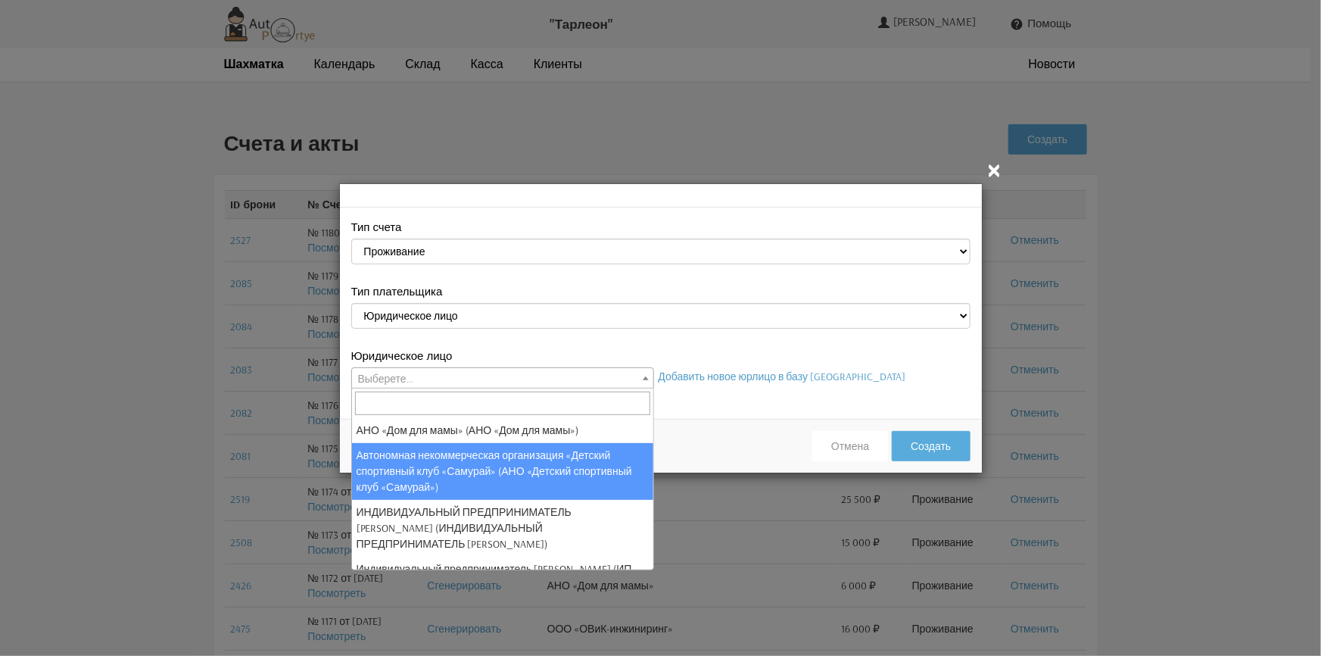
scroll to position [68, 0]
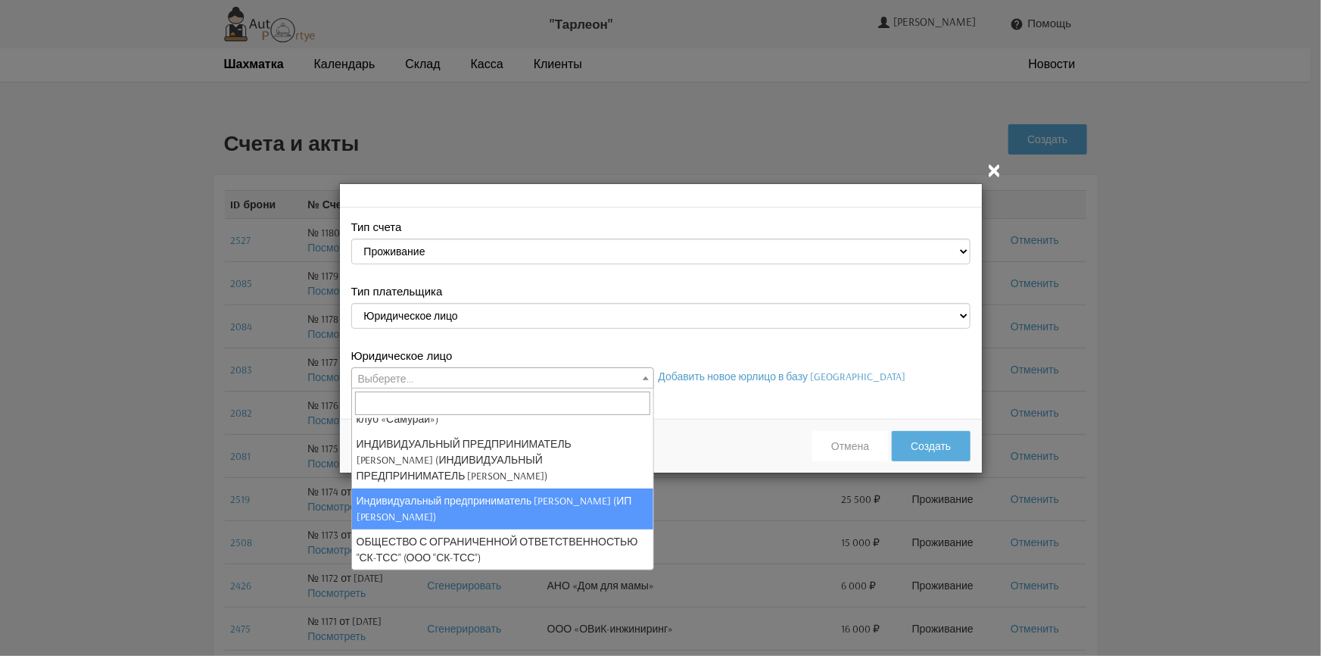
select select "122"
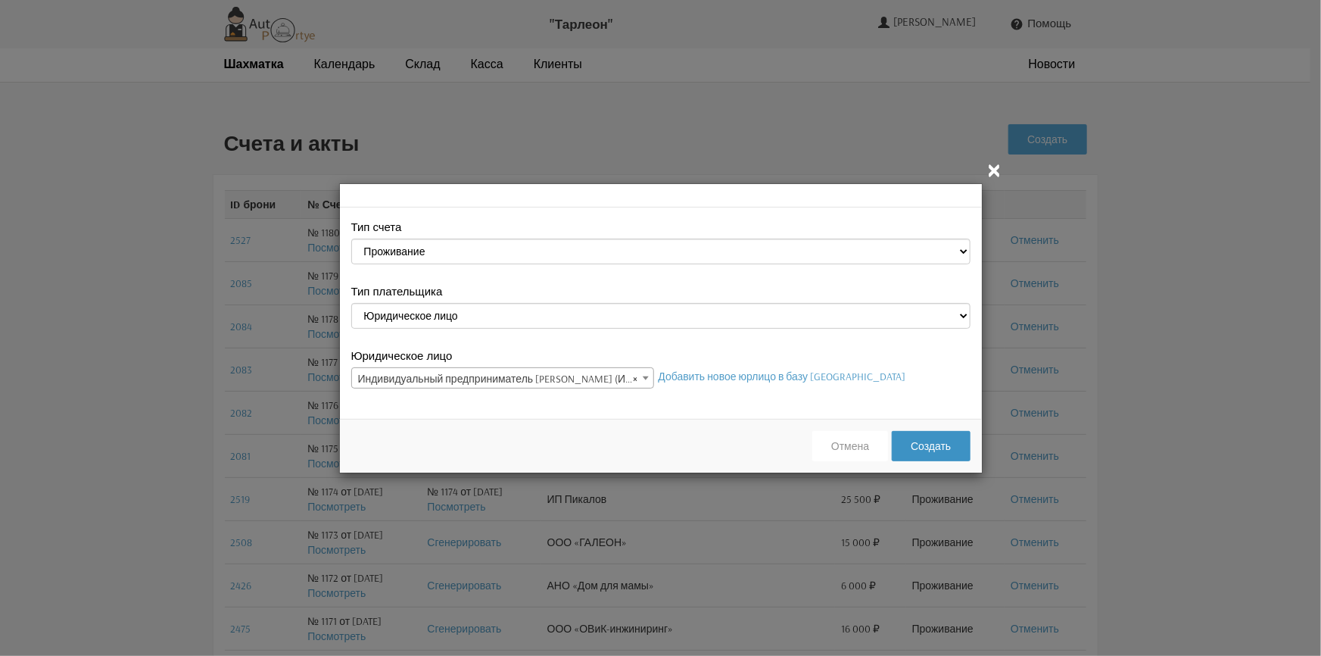
click at [919, 438] on button "Создать" at bounding box center [931, 446] width 78 height 30
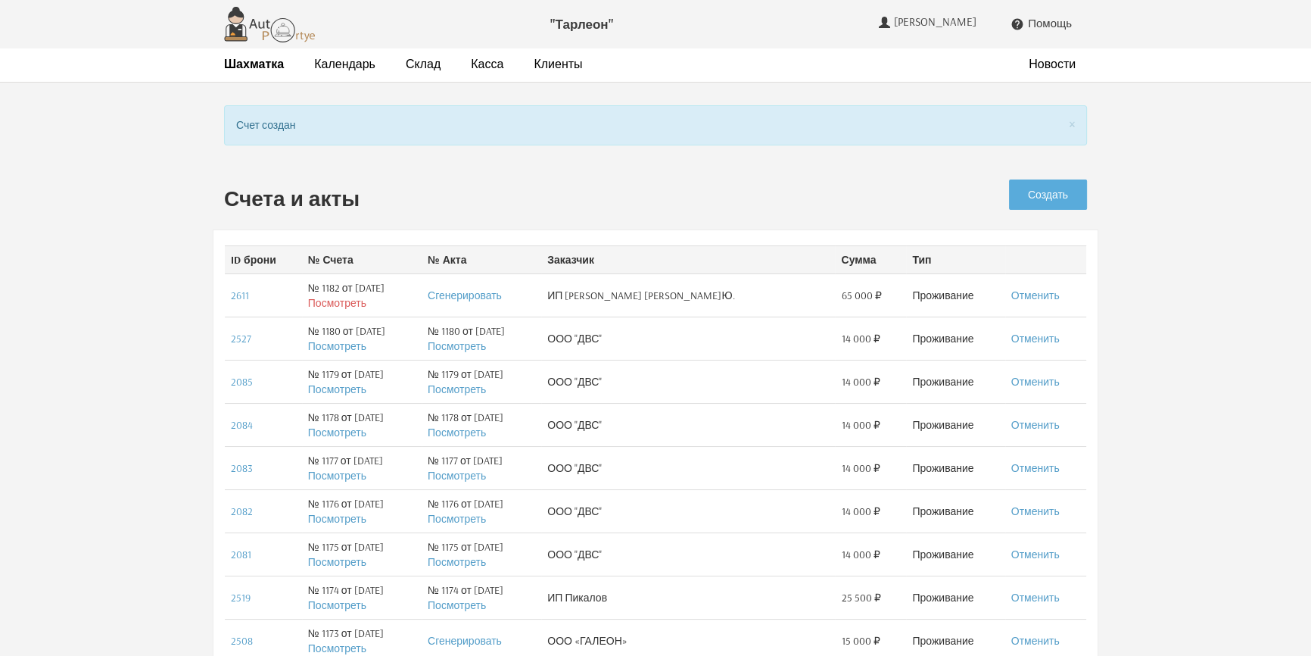
click at [332, 301] on link "Посмотреть" at bounding box center [337, 303] width 58 height 14
